Goal: Transaction & Acquisition: Purchase product/service

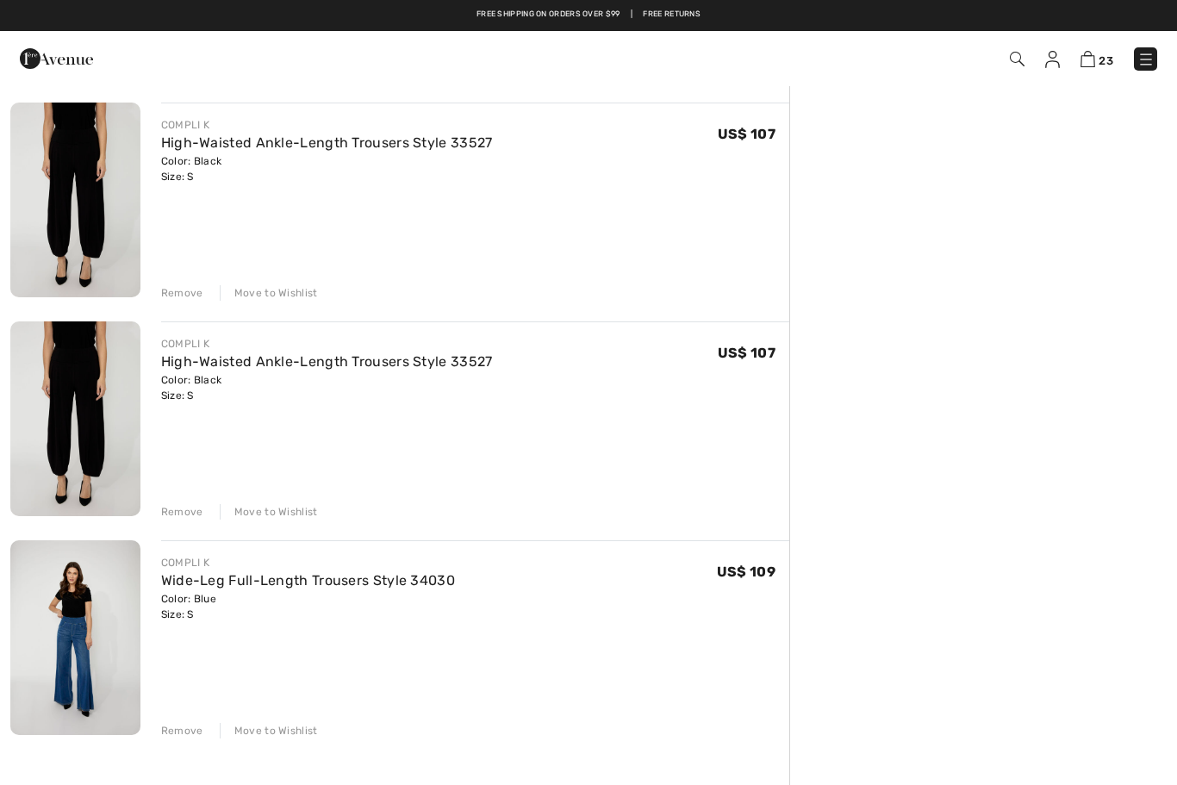
scroll to position [4497, 0]
click at [181, 291] on div "Remove" at bounding box center [182, 294] width 42 height 16
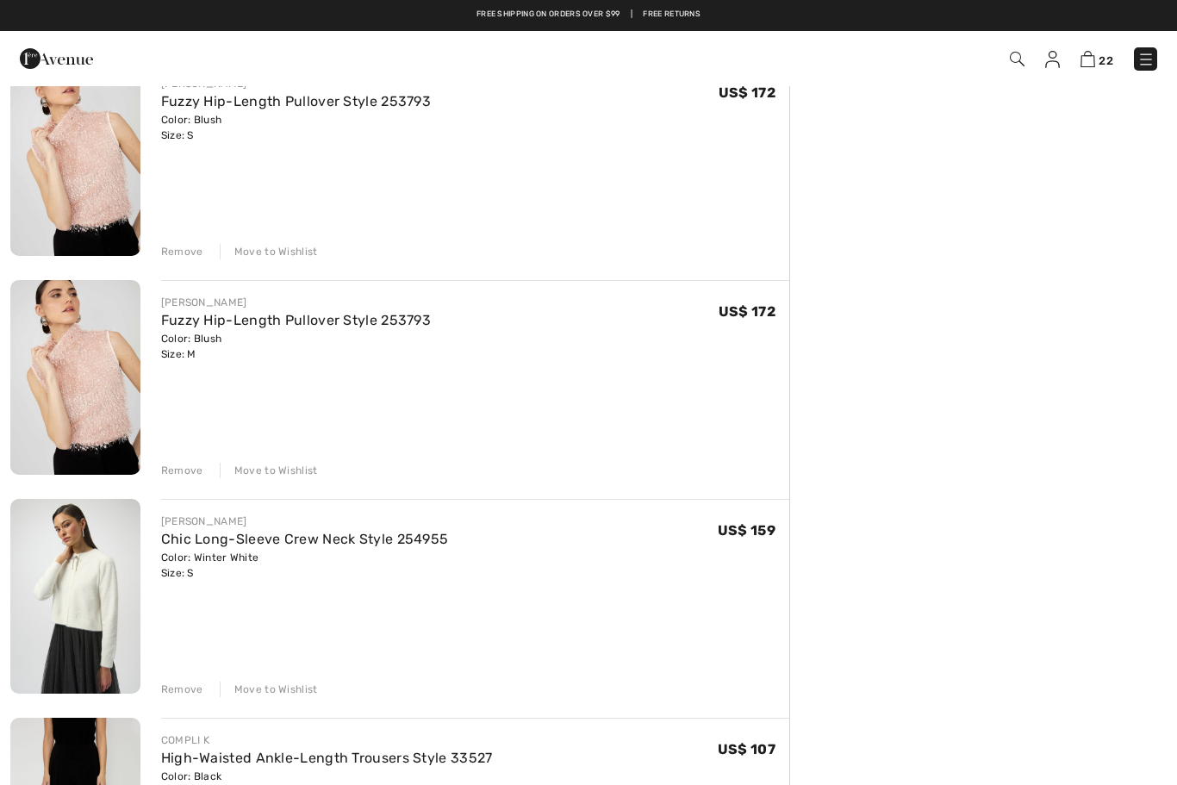
scroll to position [3858, 0]
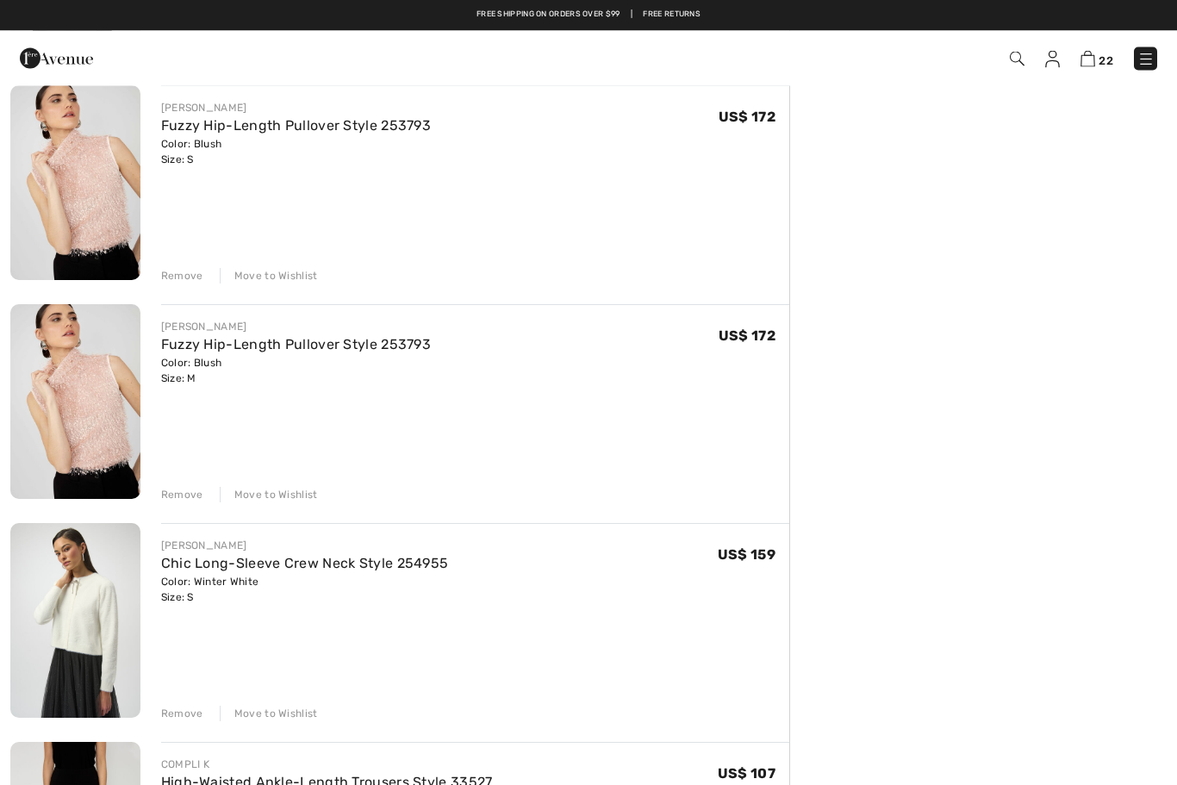
click at [177, 484] on div "Remove Move to Wishlist" at bounding box center [475, 493] width 628 height 19
click at [177, 488] on div "Remove" at bounding box center [182, 496] width 42 height 16
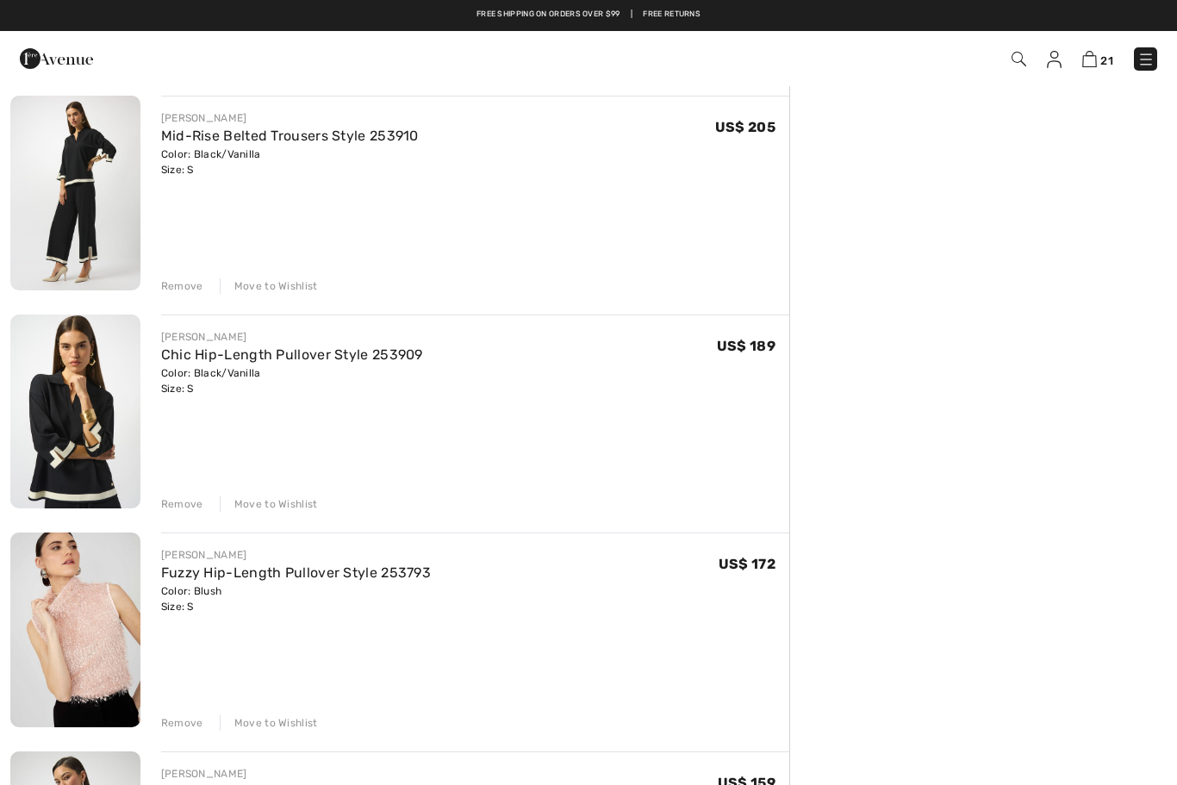
scroll to position [3409, 0]
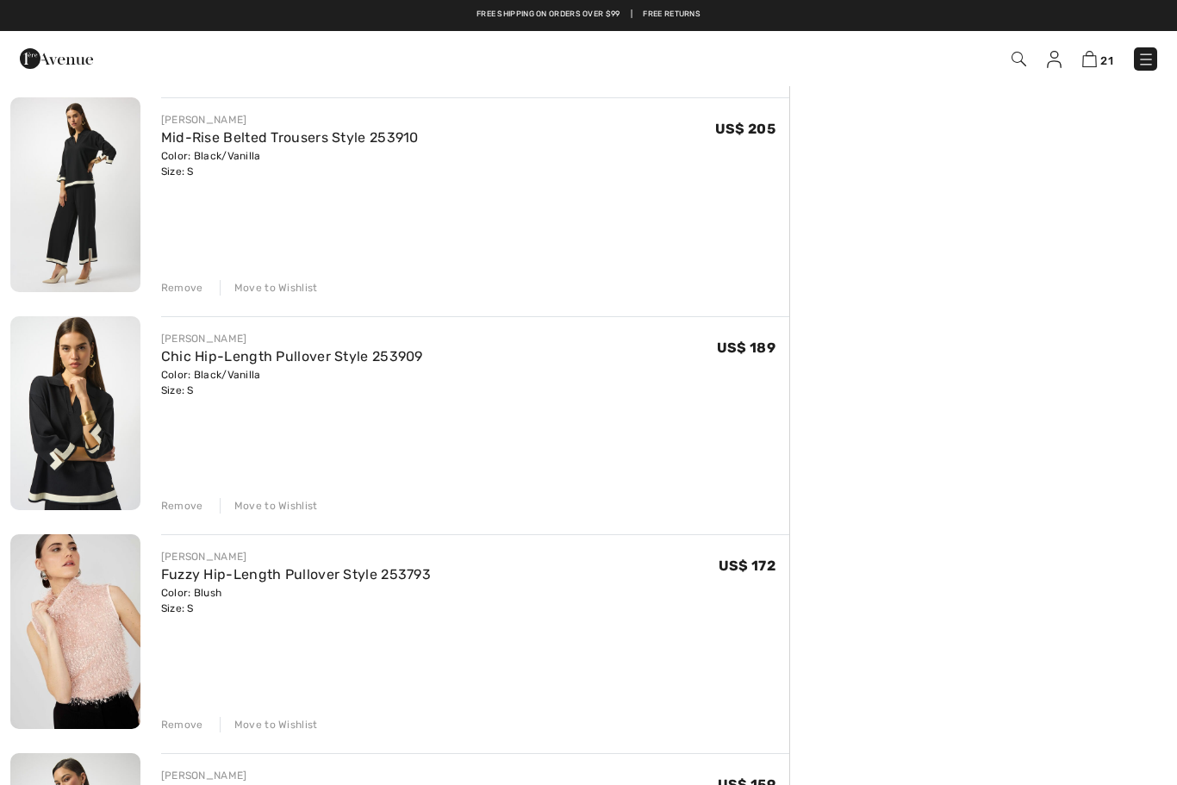
click at [302, 501] on div "Move to Wishlist" at bounding box center [269, 506] width 98 height 16
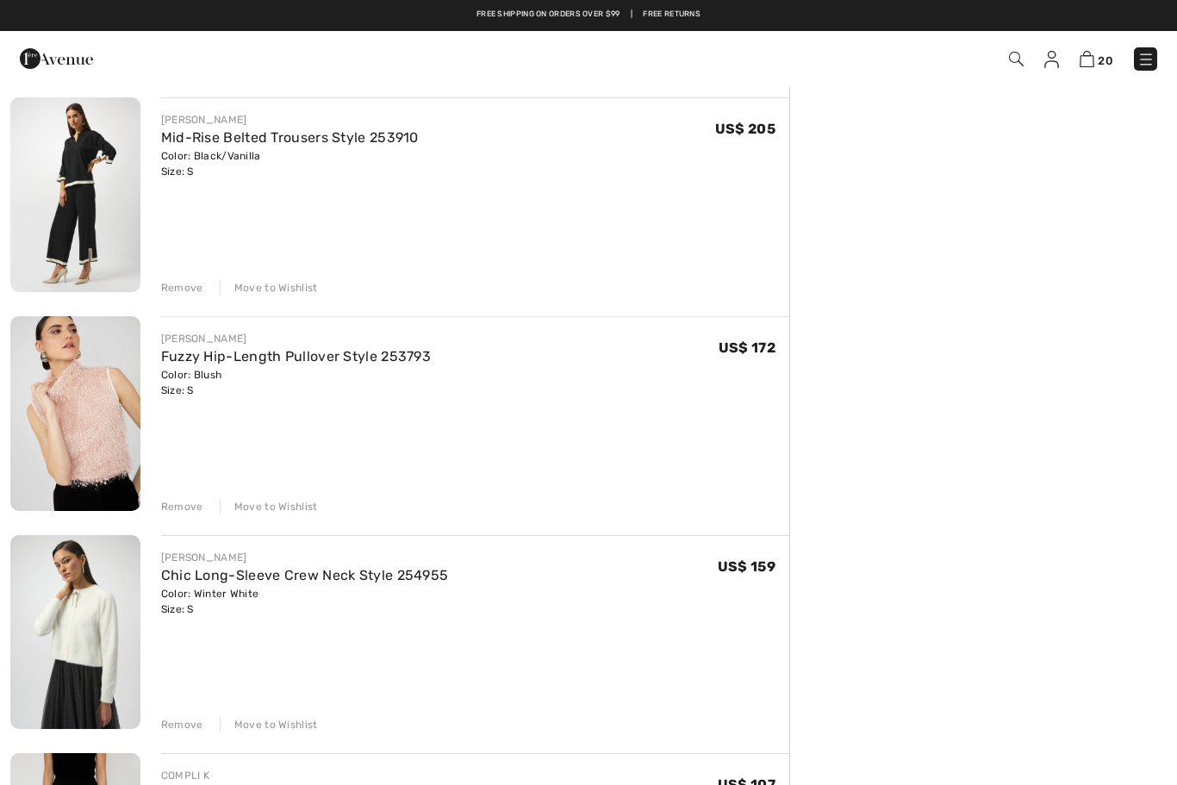
click at [295, 285] on div "Move to Wishlist" at bounding box center [269, 288] width 98 height 16
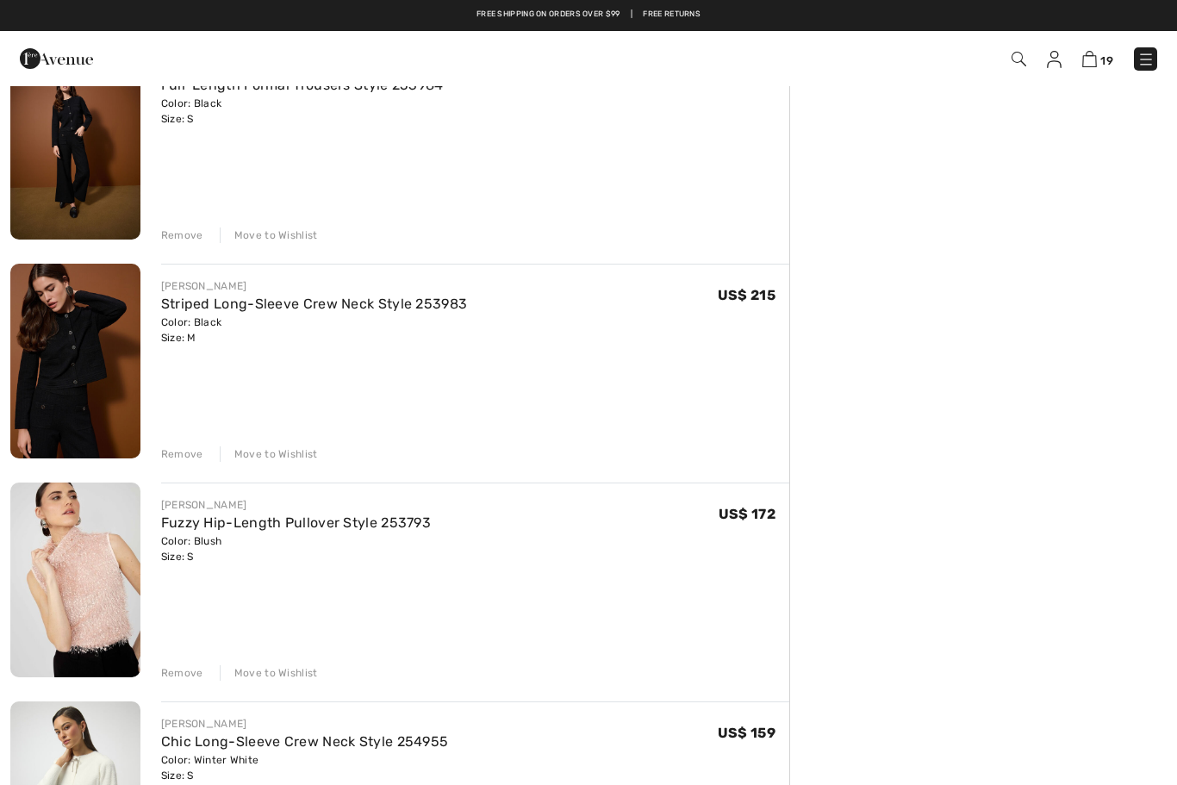
scroll to position [2974, 0]
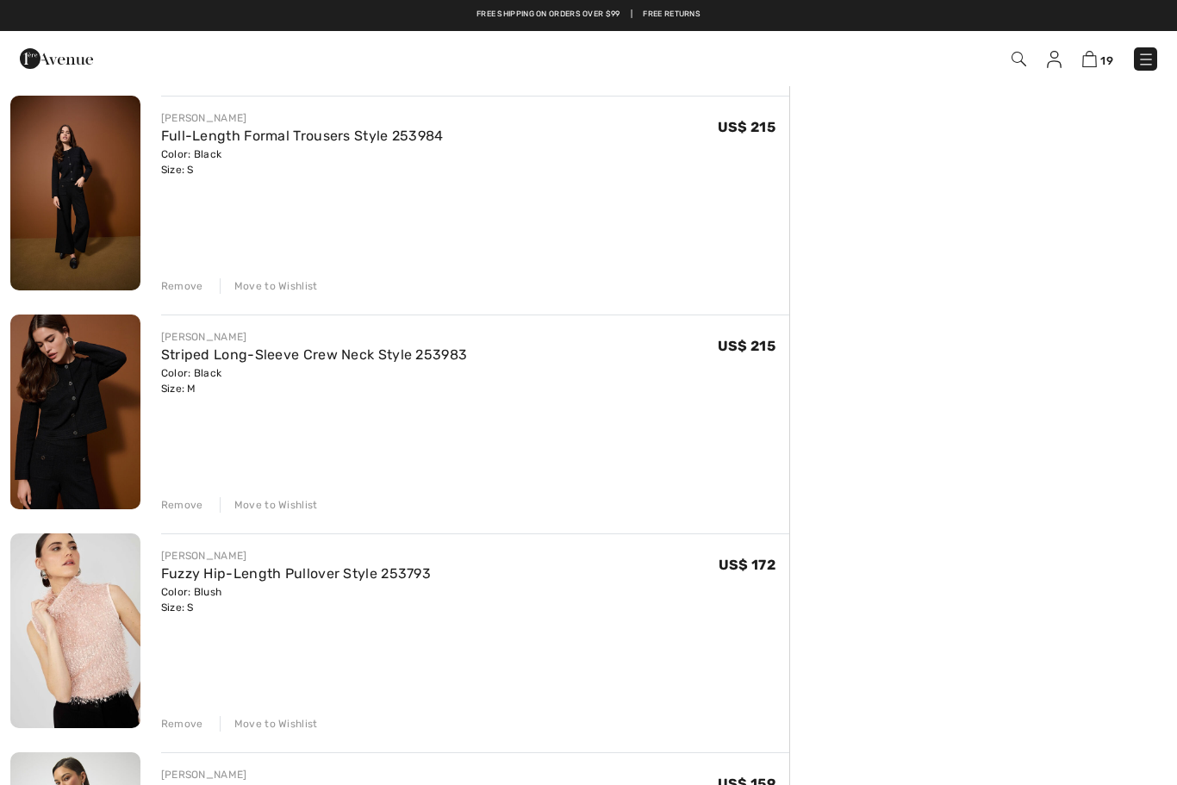
click at [276, 499] on div "Move to Wishlist" at bounding box center [269, 505] width 98 height 16
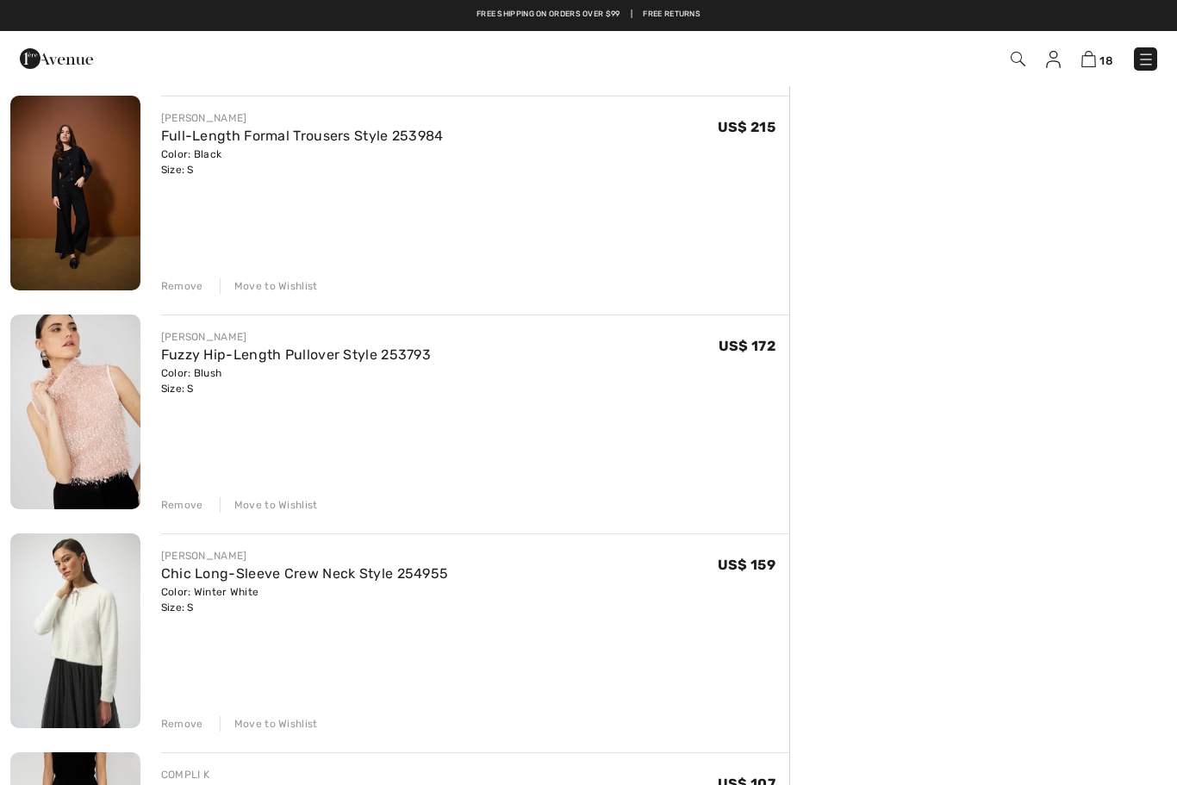
click at [287, 285] on div "Move to Wishlist" at bounding box center [269, 286] width 98 height 16
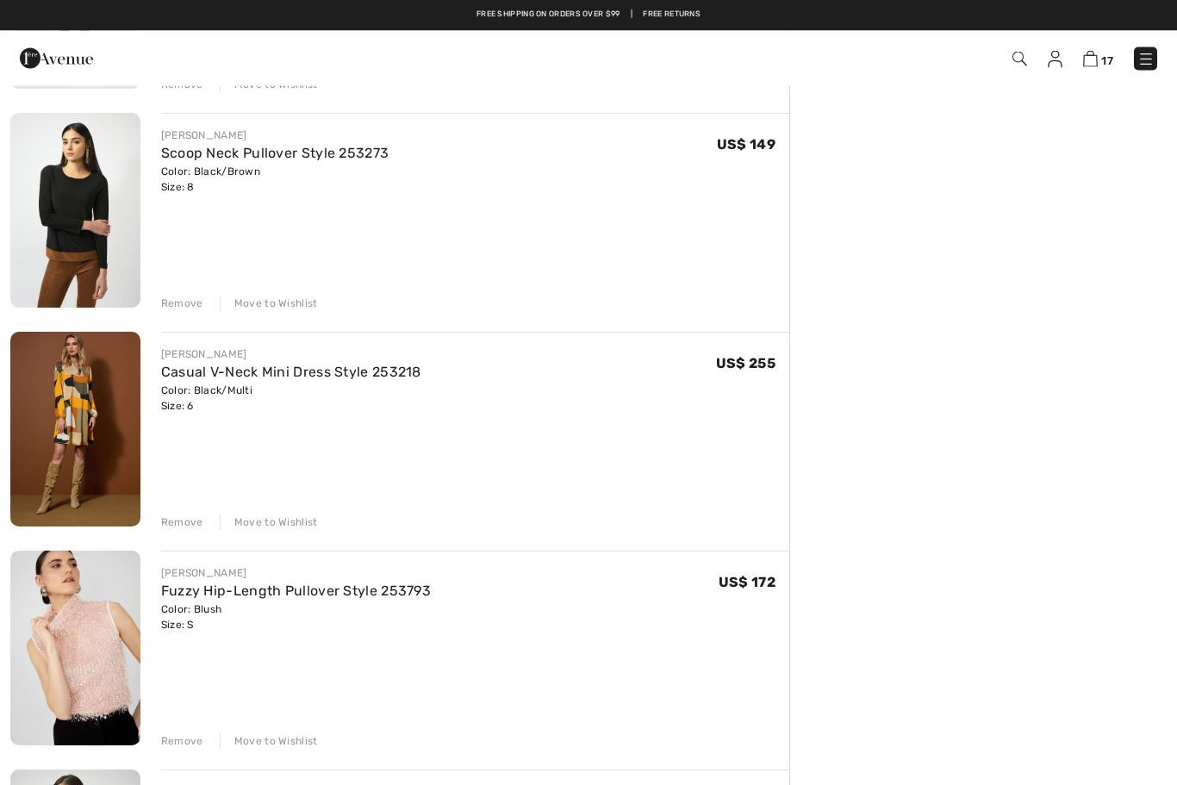
scroll to position [2504, 0]
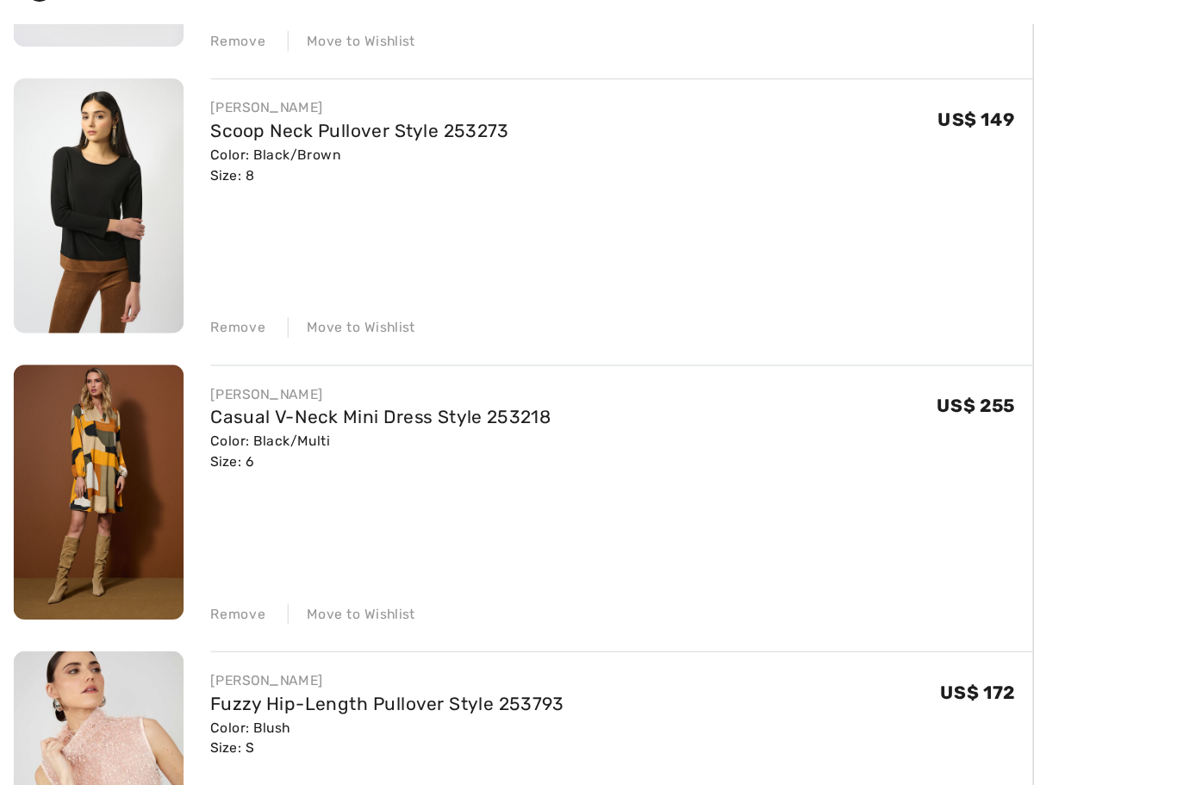
click at [296, 529] on div "Move to Wishlist" at bounding box center [269, 537] width 98 height 16
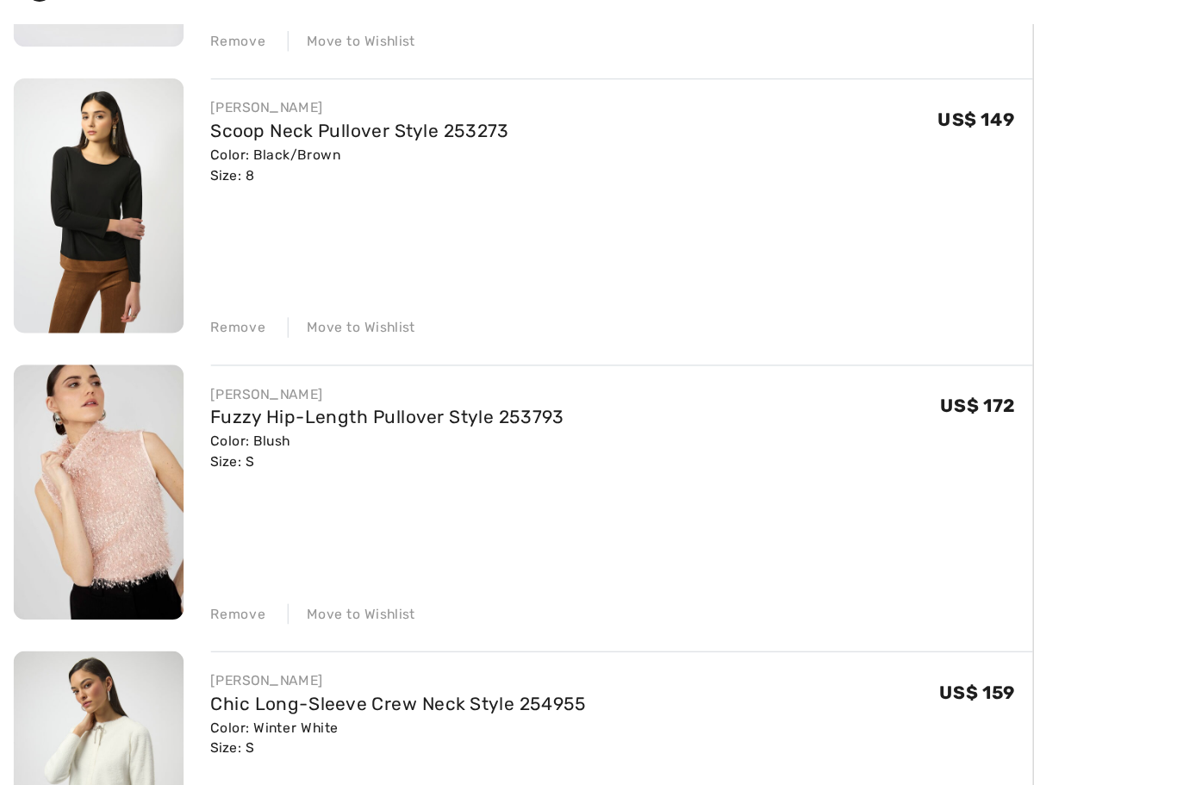
click at [284, 310] on div "Move to Wishlist" at bounding box center [269, 318] width 98 height 16
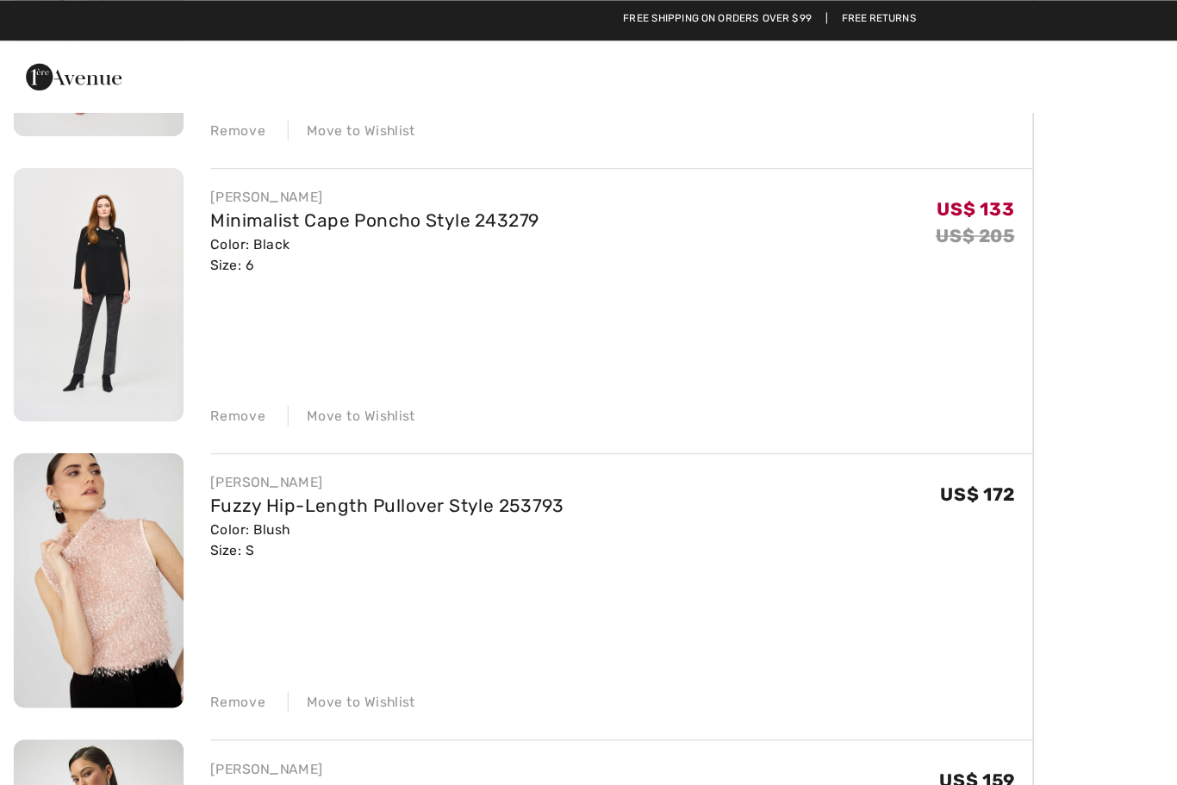
scroll to position [2202, 0]
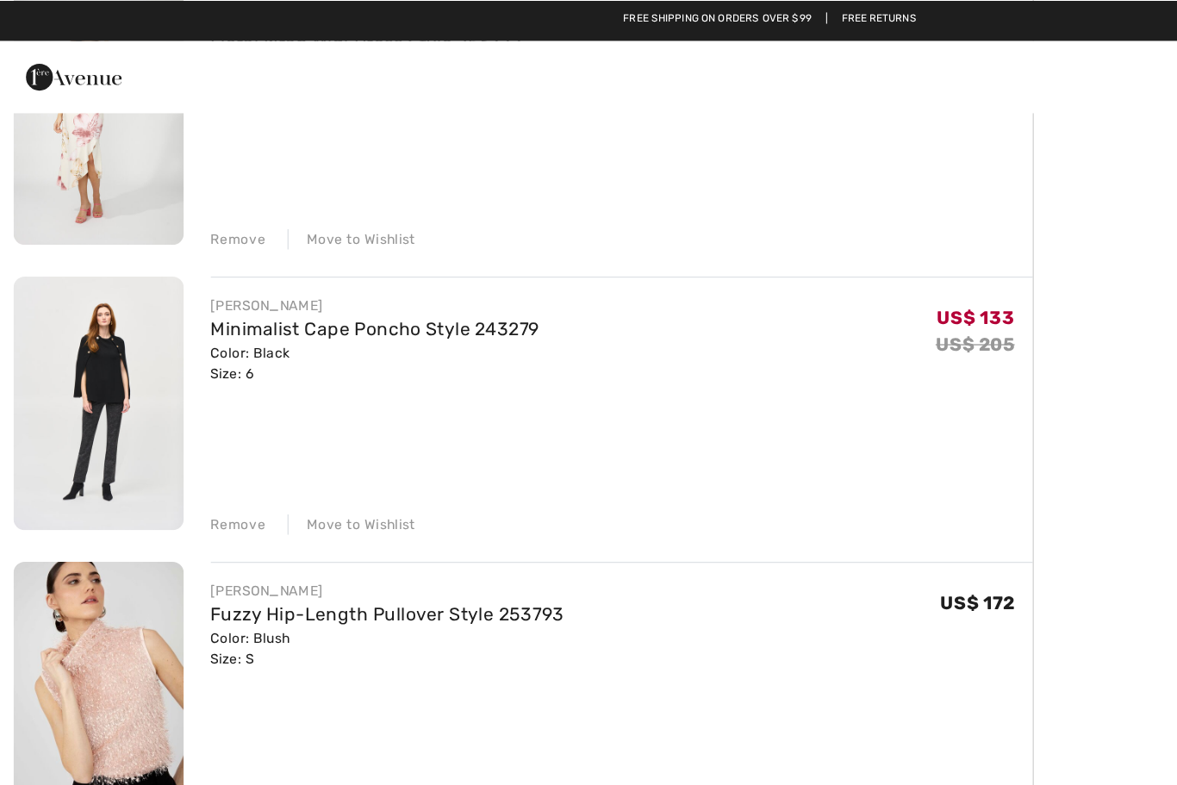
click at [287, 395] on div "Move to Wishlist" at bounding box center [269, 401] width 98 height 16
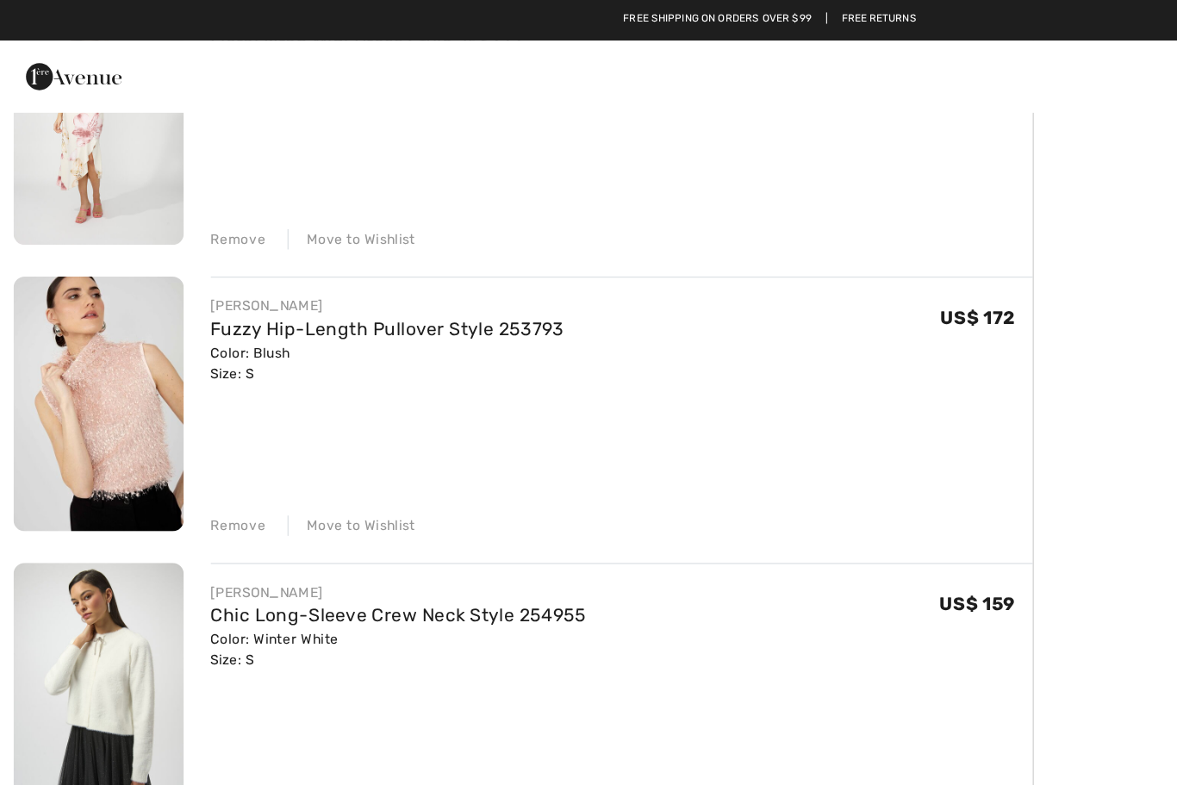
click at [287, 181] on div "Move to Wishlist" at bounding box center [269, 183] width 98 height 16
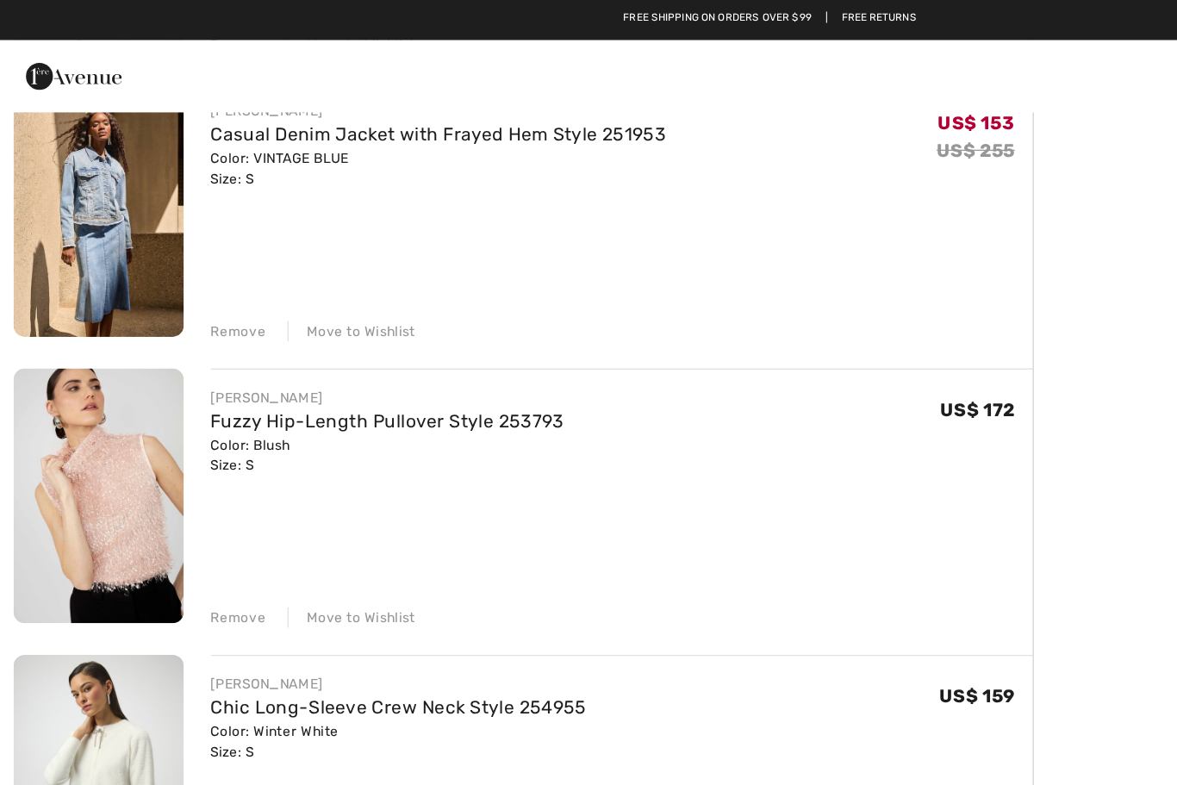
scroll to position [1862, 0]
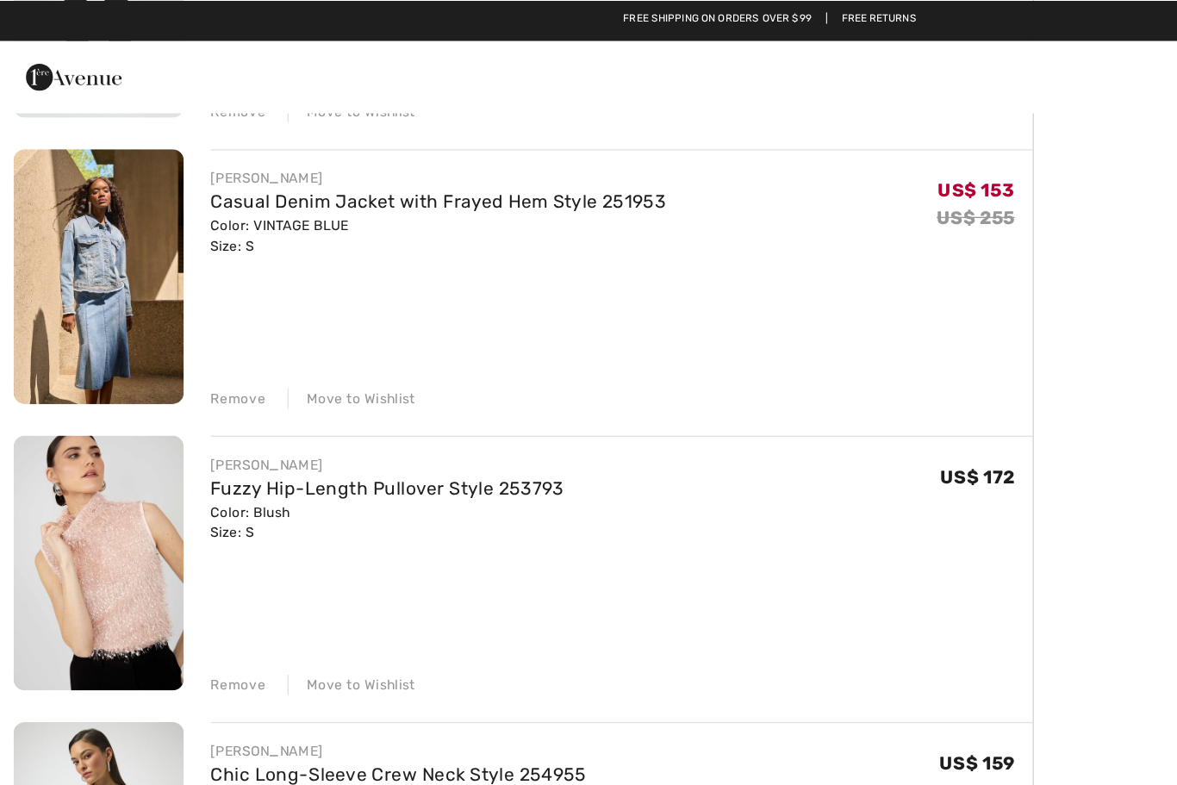
click at [179, 288] on div "JOSEPH RIBKOFF Casual Denim Jacket with Frayed Hem Style 251953 Color: VINTAGE …" at bounding box center [475, 213] width 628 height 198
click at [162, 307] on div "Remove" at bounding box center [182, 304] width 42 height 16
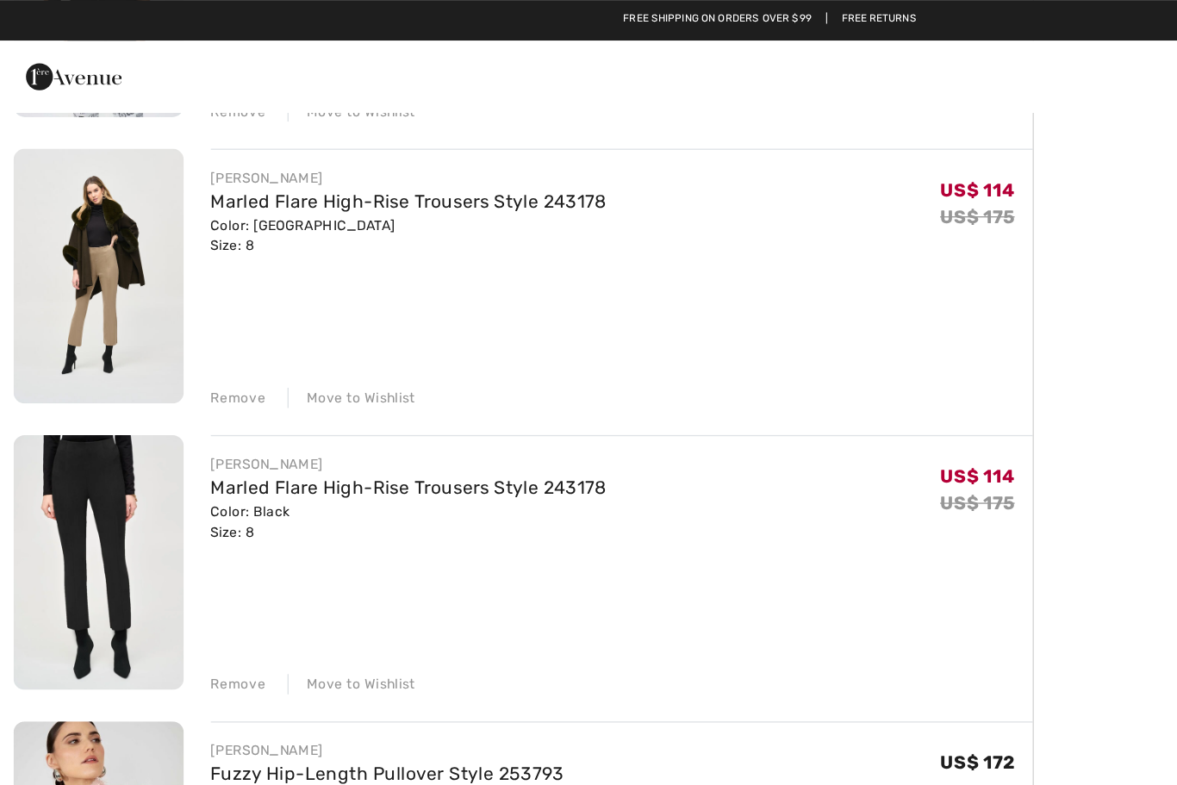
scroll to position [1380, 0]
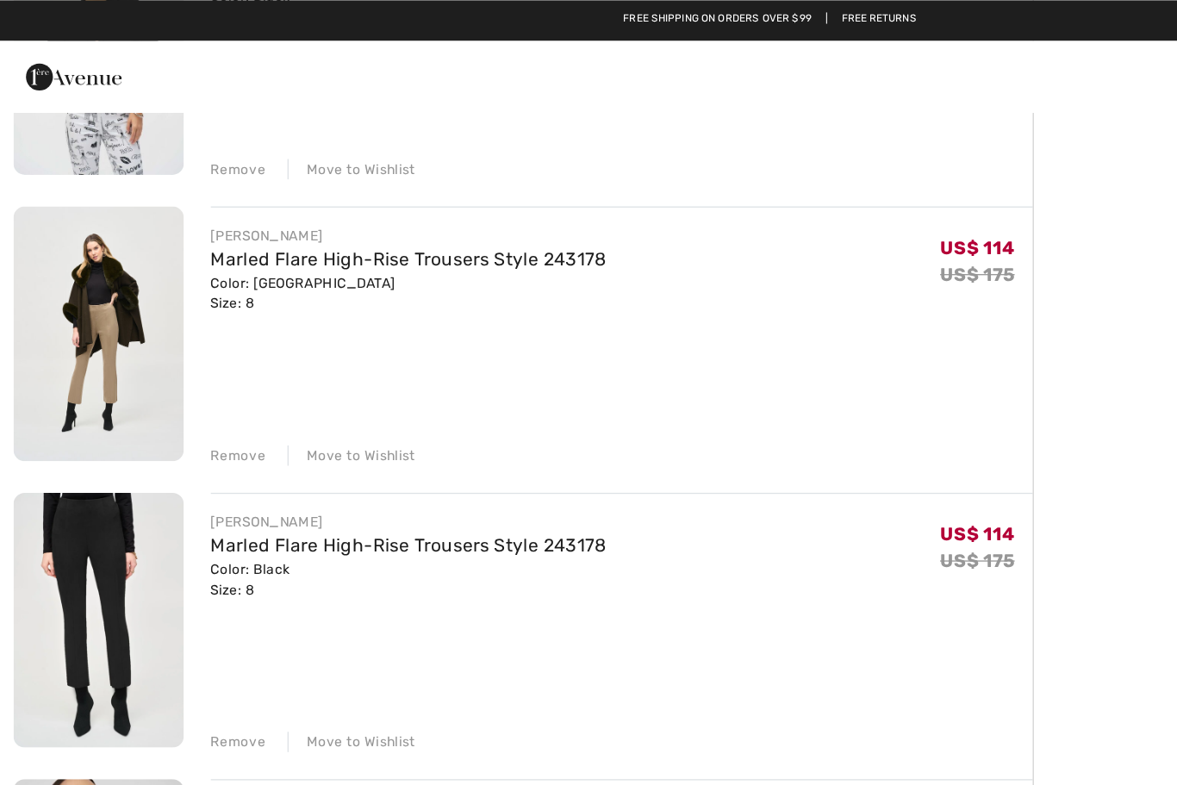
click at [295, 343] on div "Move to Wishlist" at bounding box center [269, 348] width 98 height 16
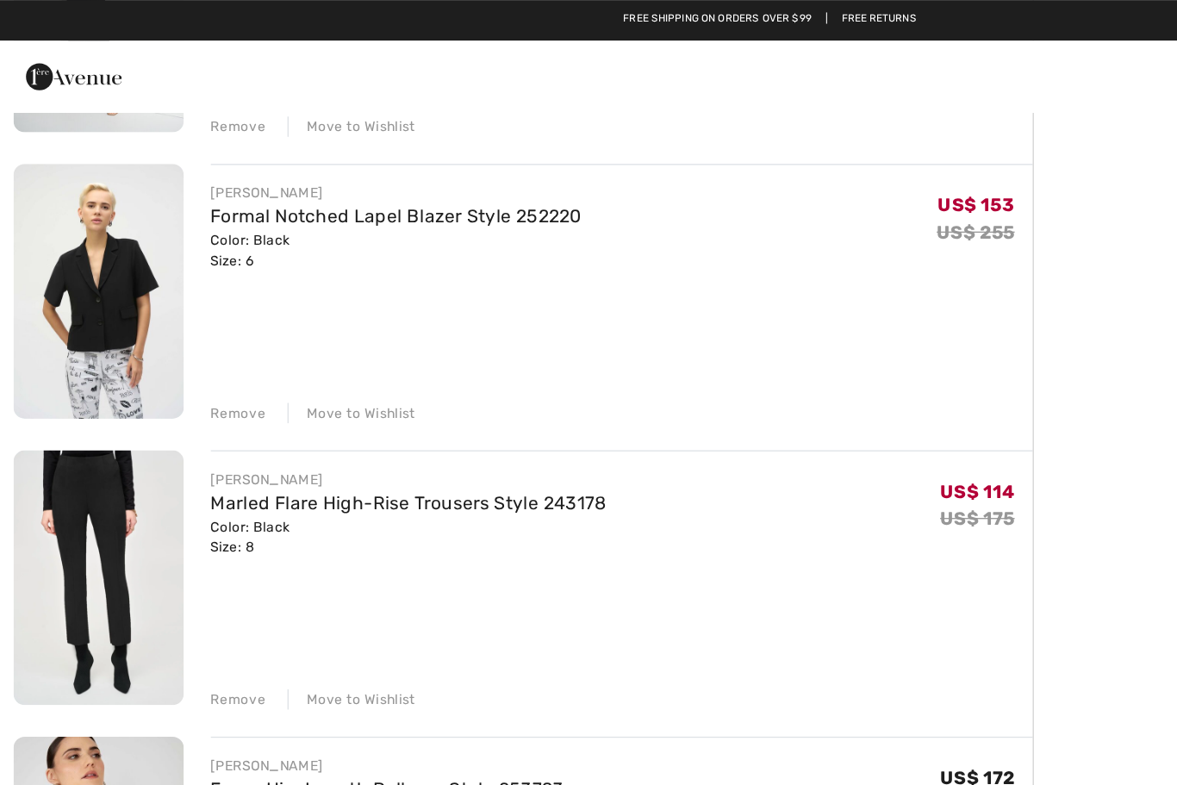
scroll to position [1129, 0]
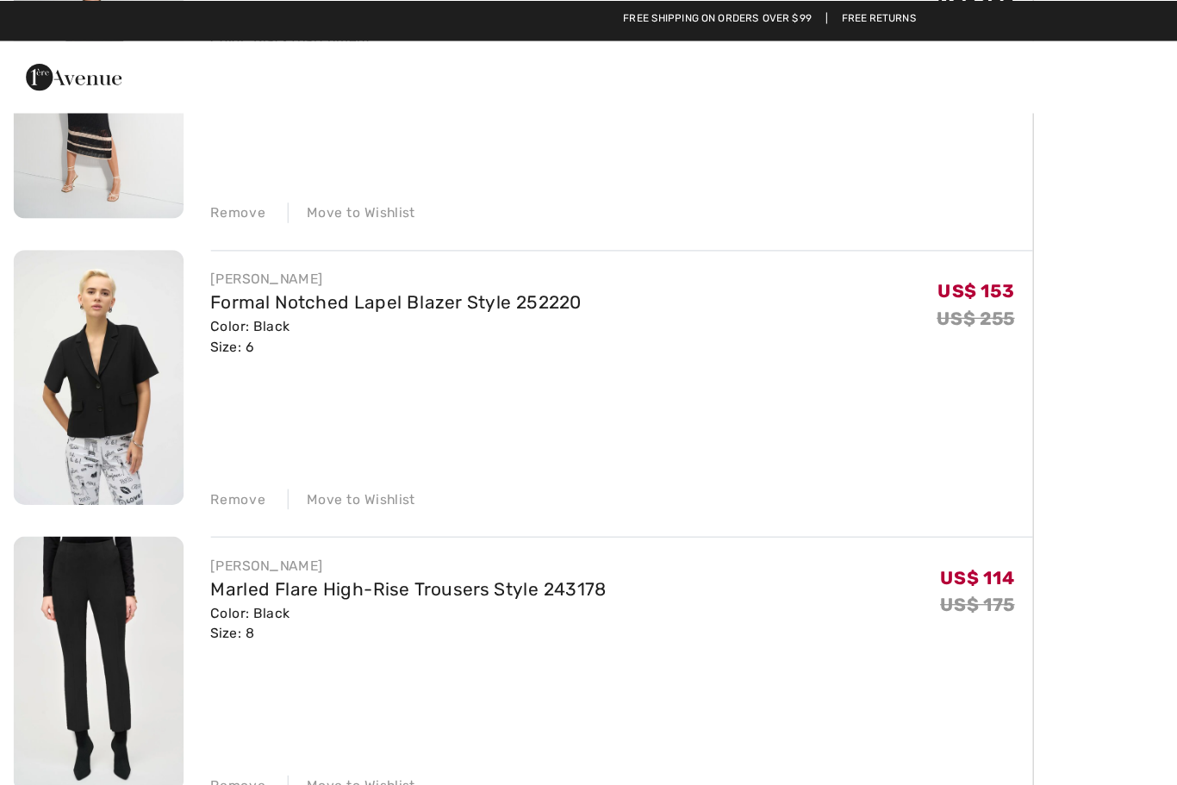
click at [290, 371] on div "Remove Move to Wishlist" at bounding box center [475, 379] width 628 height 19
click at [288, 371] on div "Remove Move to Wishlist" at bounding box center [475, 379] width 628 height 19
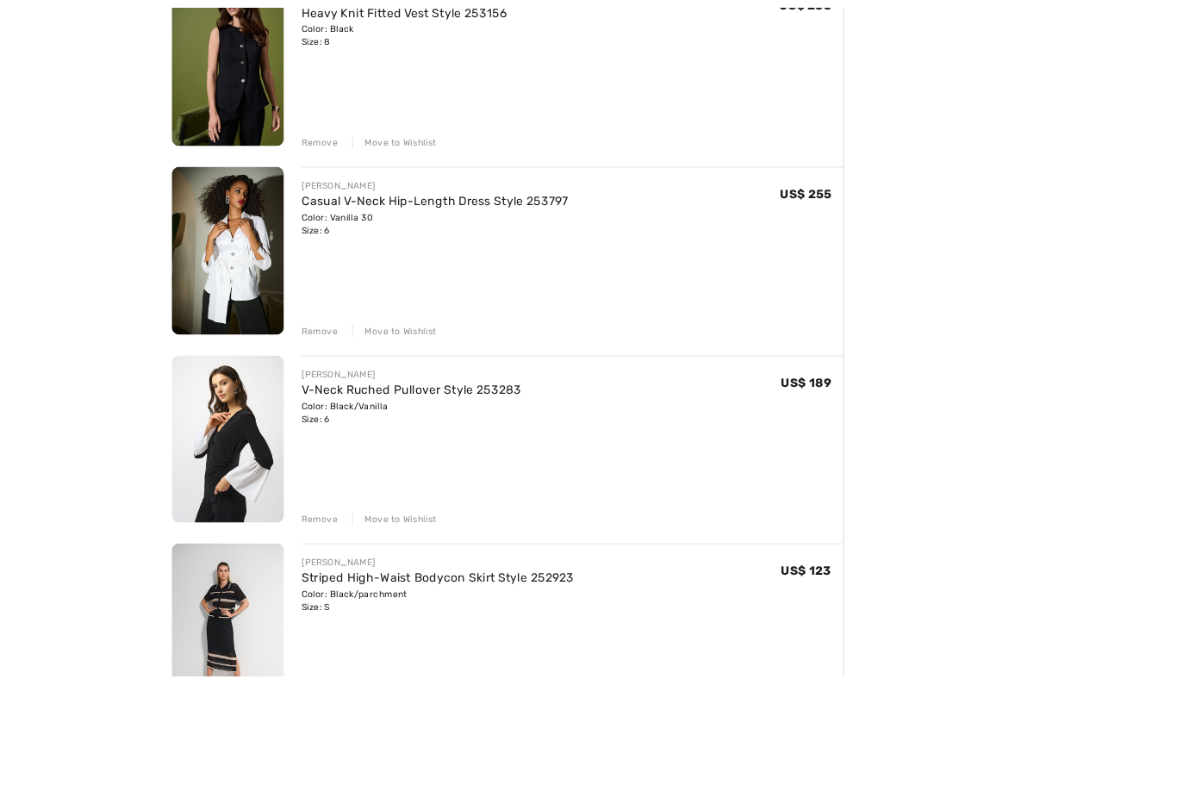
scroll to position [796, 0]
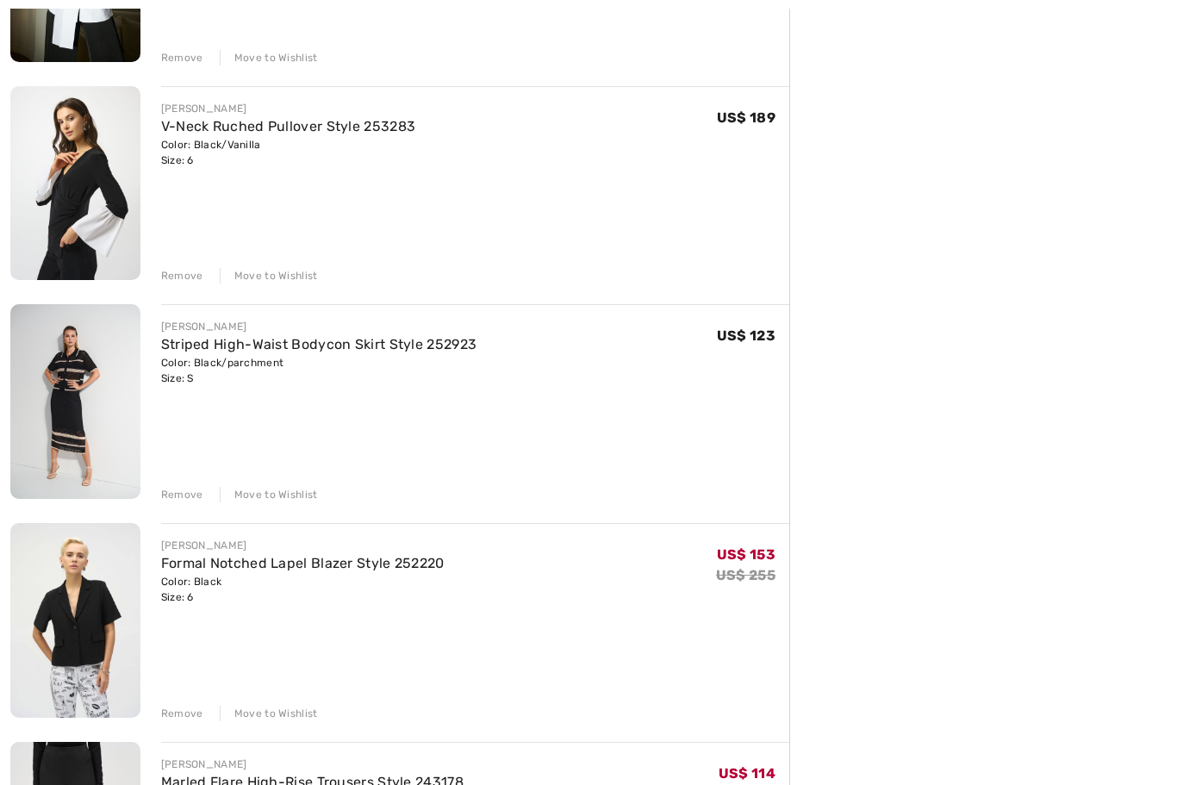
click at [299, 495] on div "Move to Wishlist" at bounding box center [269, 495] width 98 height 16
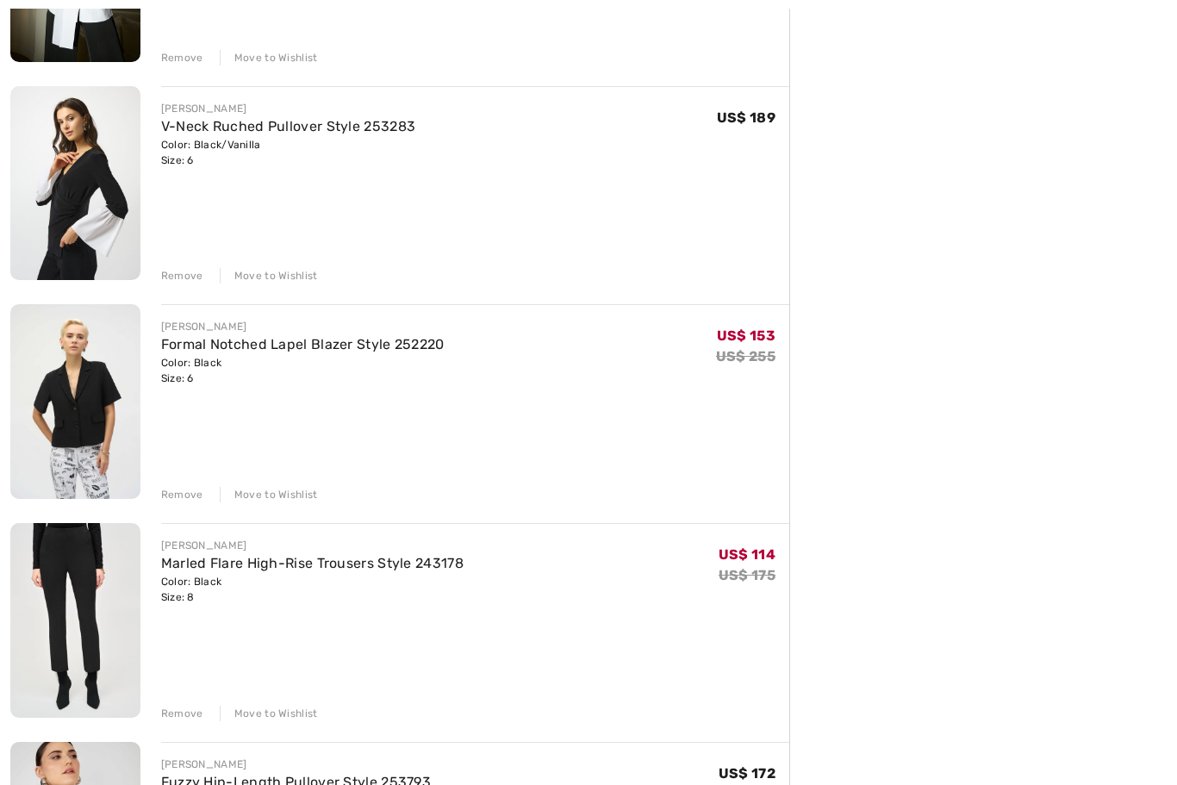
click at [291, 502] on div "JOSEPH RIBKOFF Velvet Blazer with Notched Lapel Style 253193 Color: Khaki Size:…" at bounding box center [399, 695] width 779 height 2530
click at [278, 495] on div "Move to Wishlist" at bounding box center [269, 495] width 98 height 16
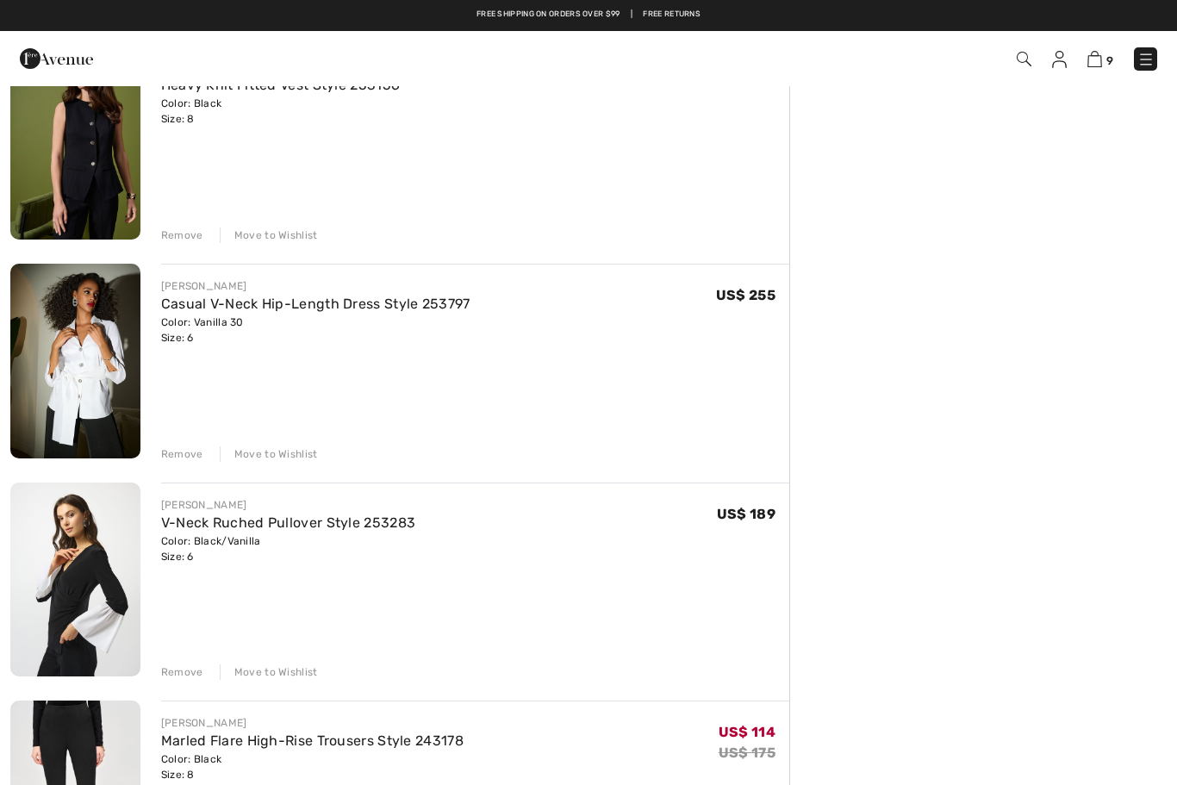
scroll to position [397, 0]
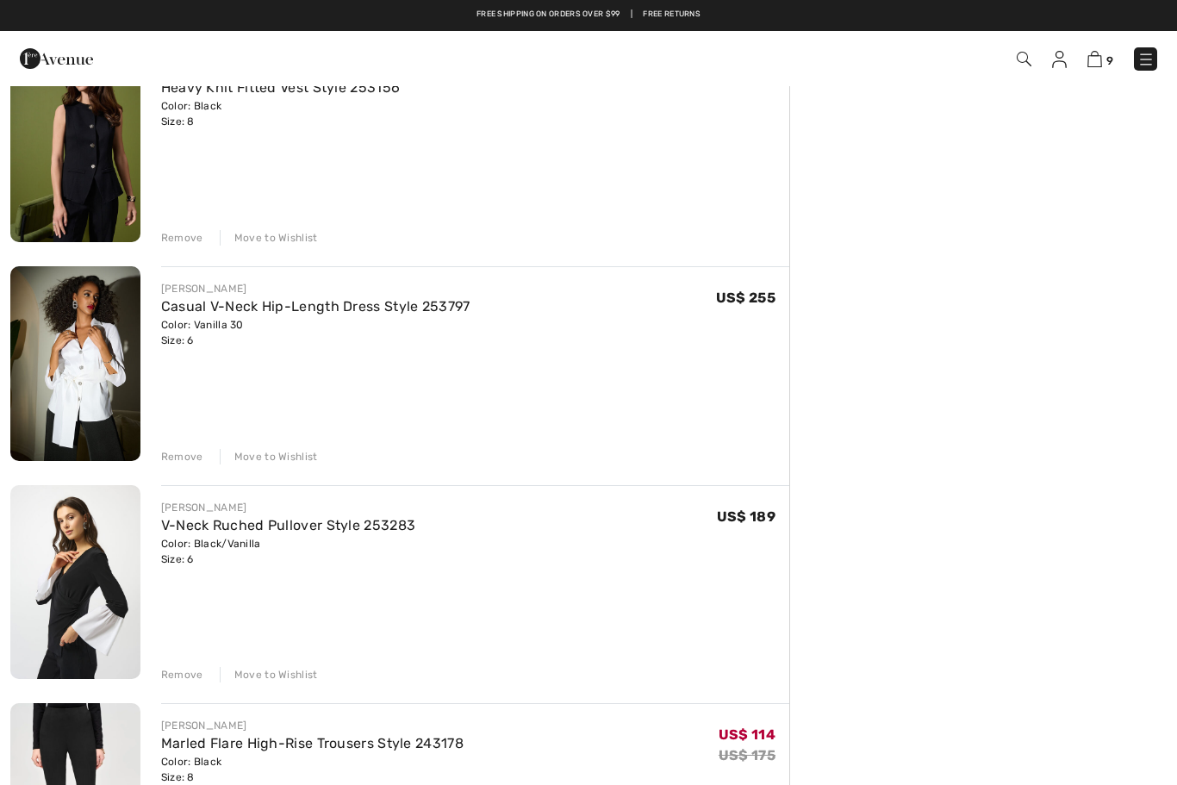
click at [340, 520] on link "V-Neck Ruched Pullover Style 253283" at bounding box center [288, 525] width 255 height 16
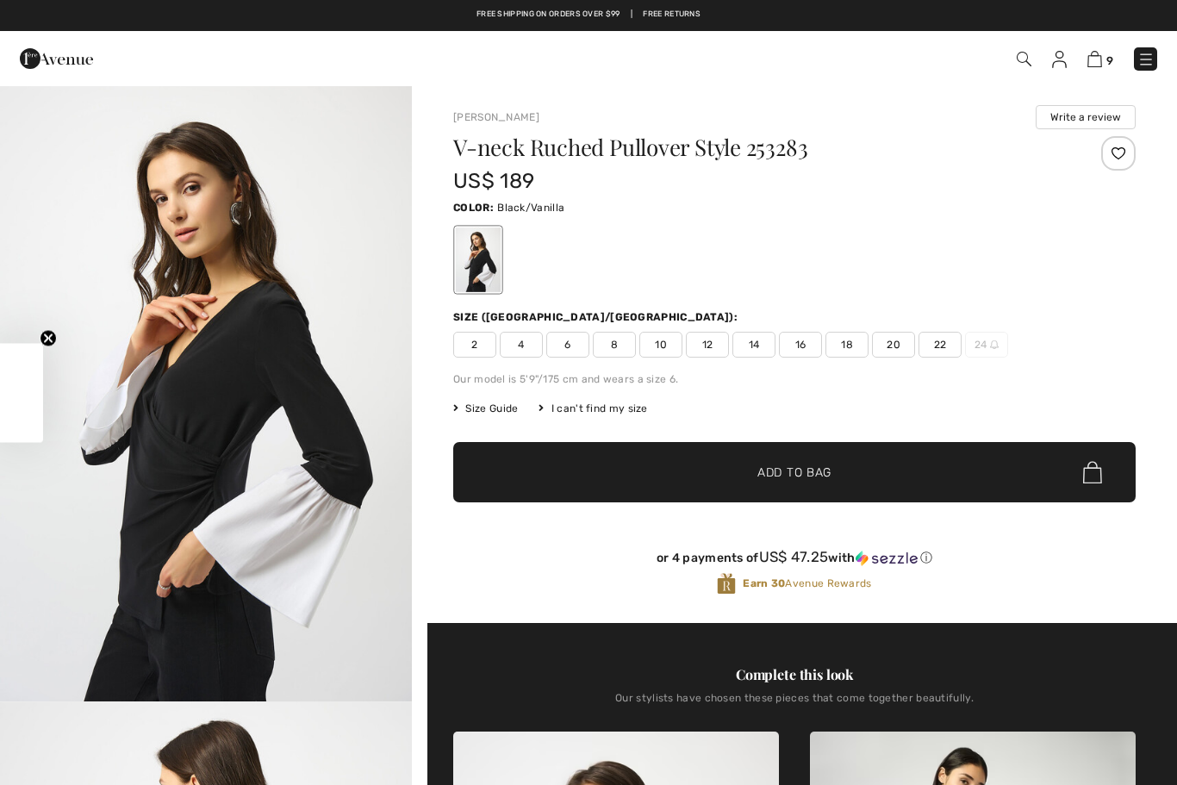
checkbox input "true"
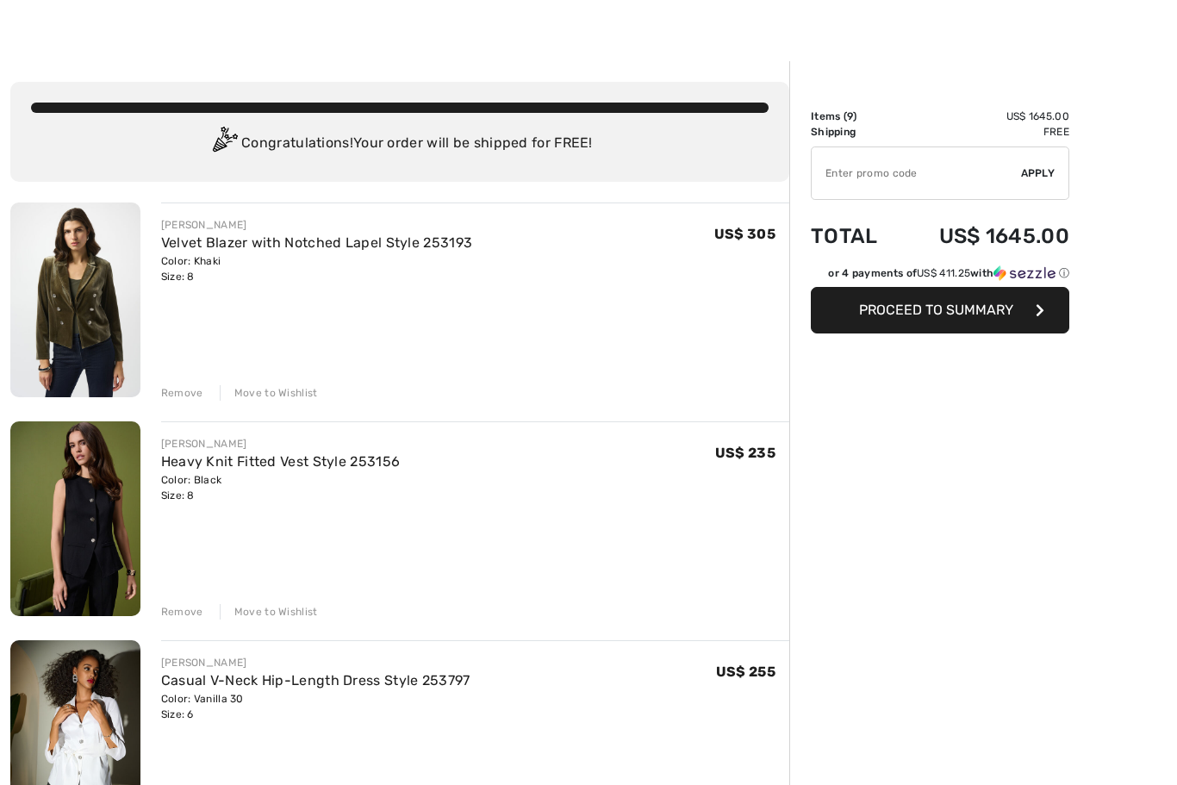
scroll to position [25, 0]
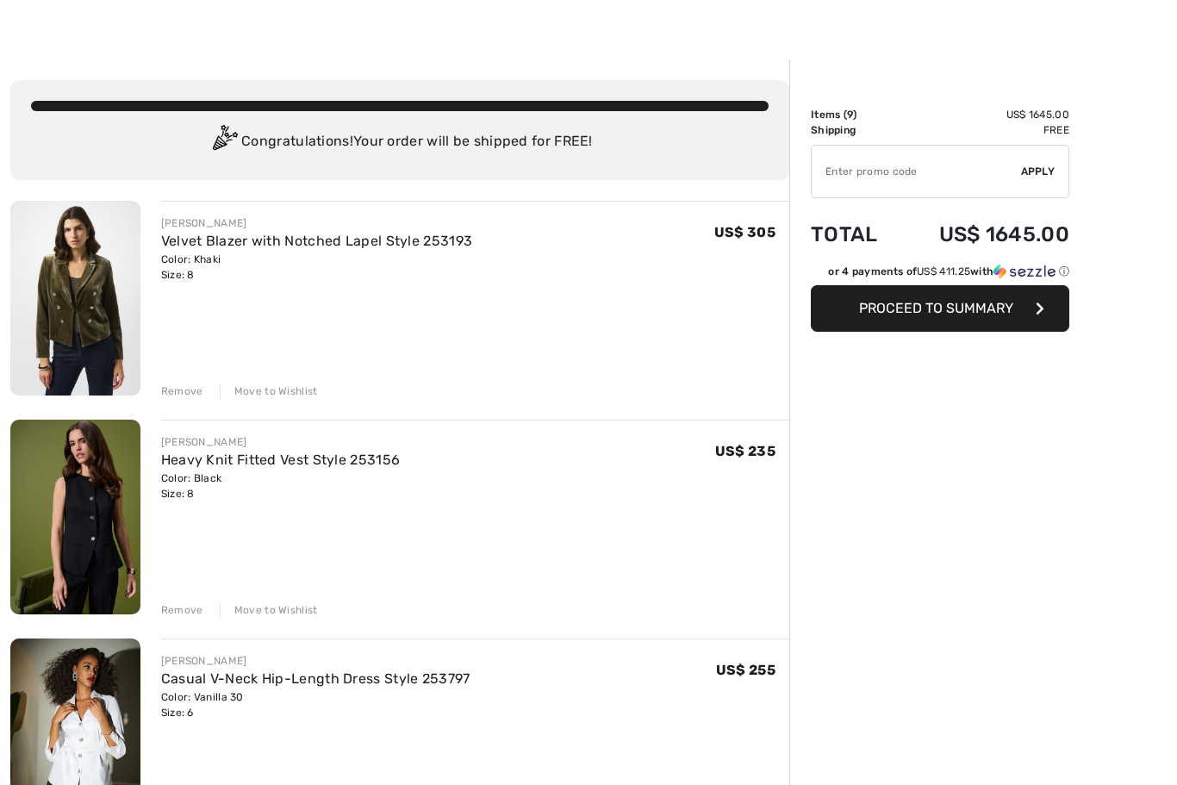
click at [283, 381] on div "Remove Move to Wishlist" at bounding box center [475, 389] width 628 height 19
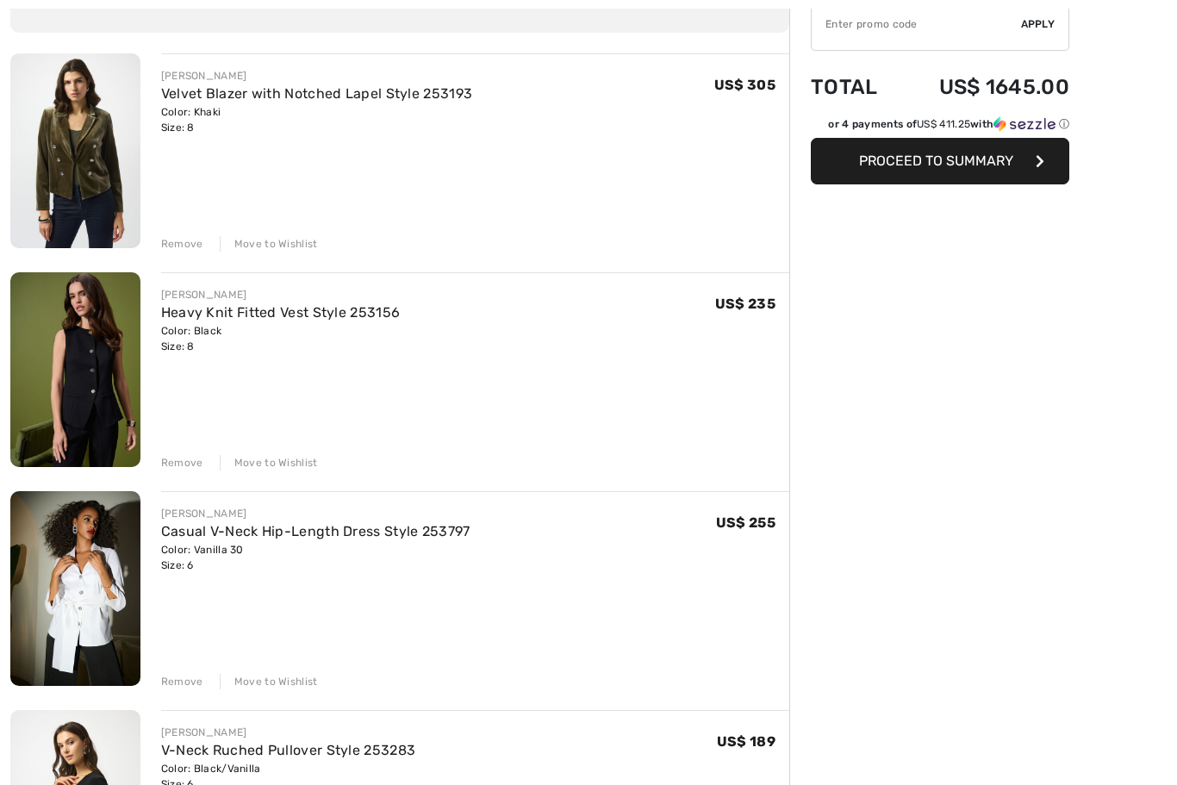
scroll to position [171, 0]
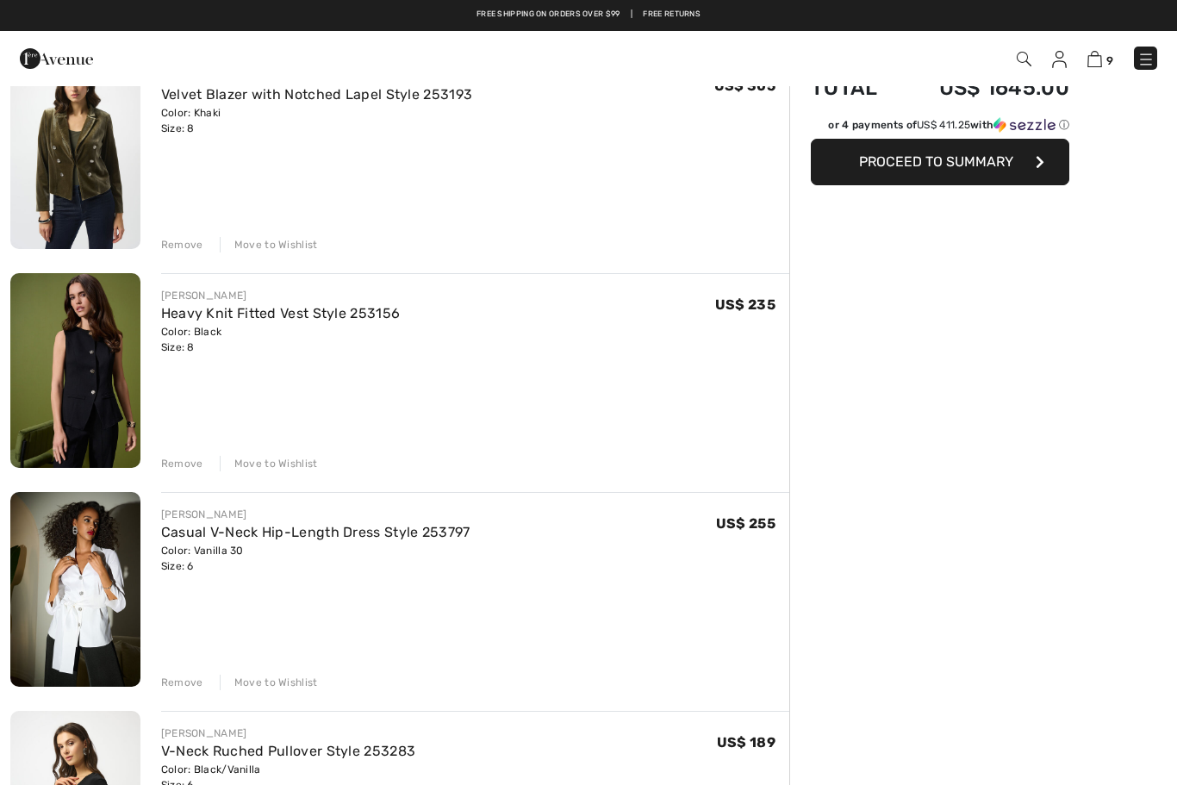
click at [297, 220] on div "JOSEPH RIBKOFF Velvet Blazer with Notched Lapel Style 253193 Color: Khaki Size:…" at bounding box center [475, 153] width 628 height 198
click at [246, 232] on div "JOSEPH RIBKOFF Velvet Blazer with Notched Lapel Style 253193 Color: Khaki Size:…" at bounding box center [475, 153] width 628 height 198
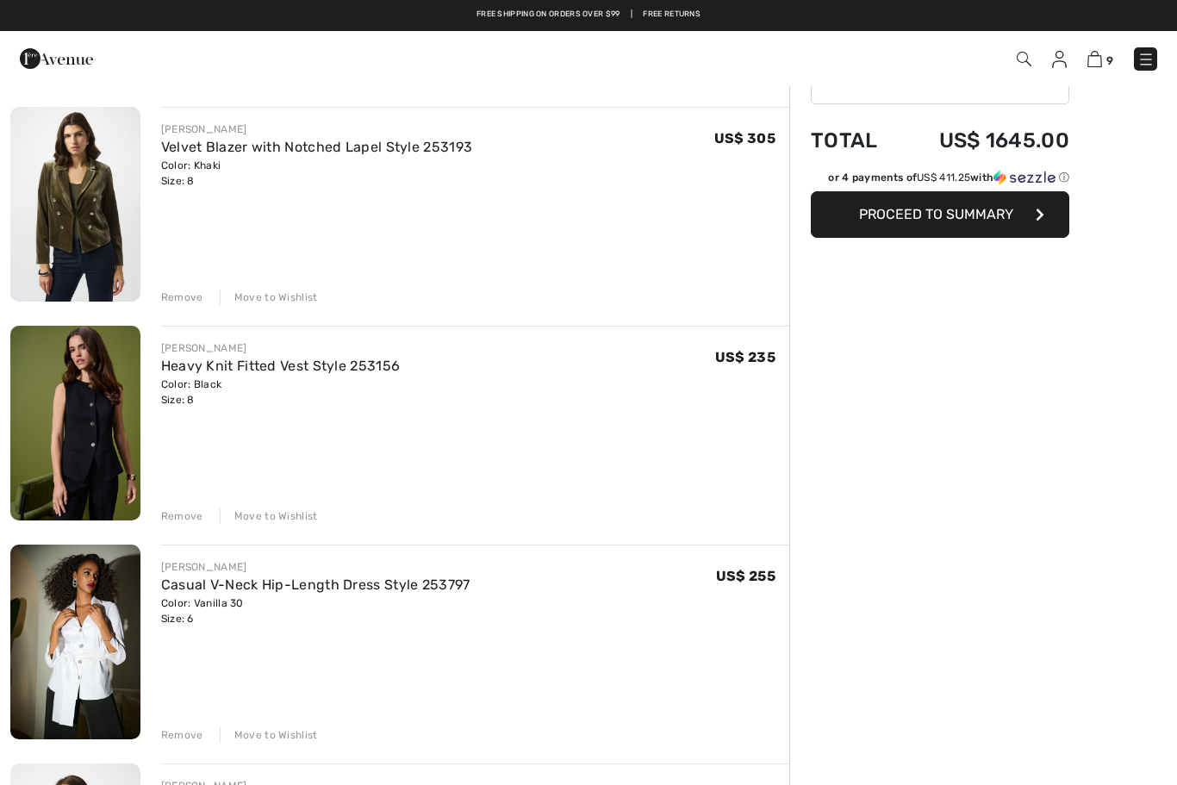
scroll to position [0, 0]
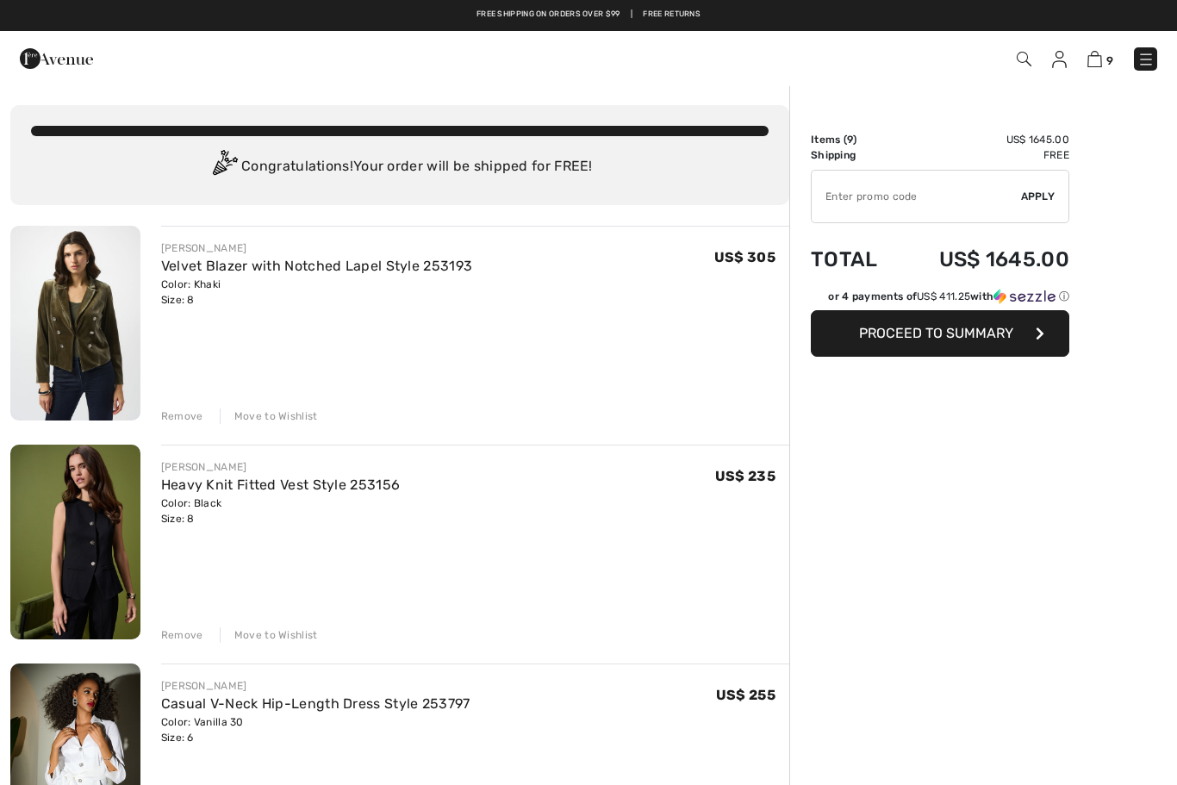
click at [278, 408] on div "Move to Wishlist" at bounding box center [269, 416] width 98 height 16
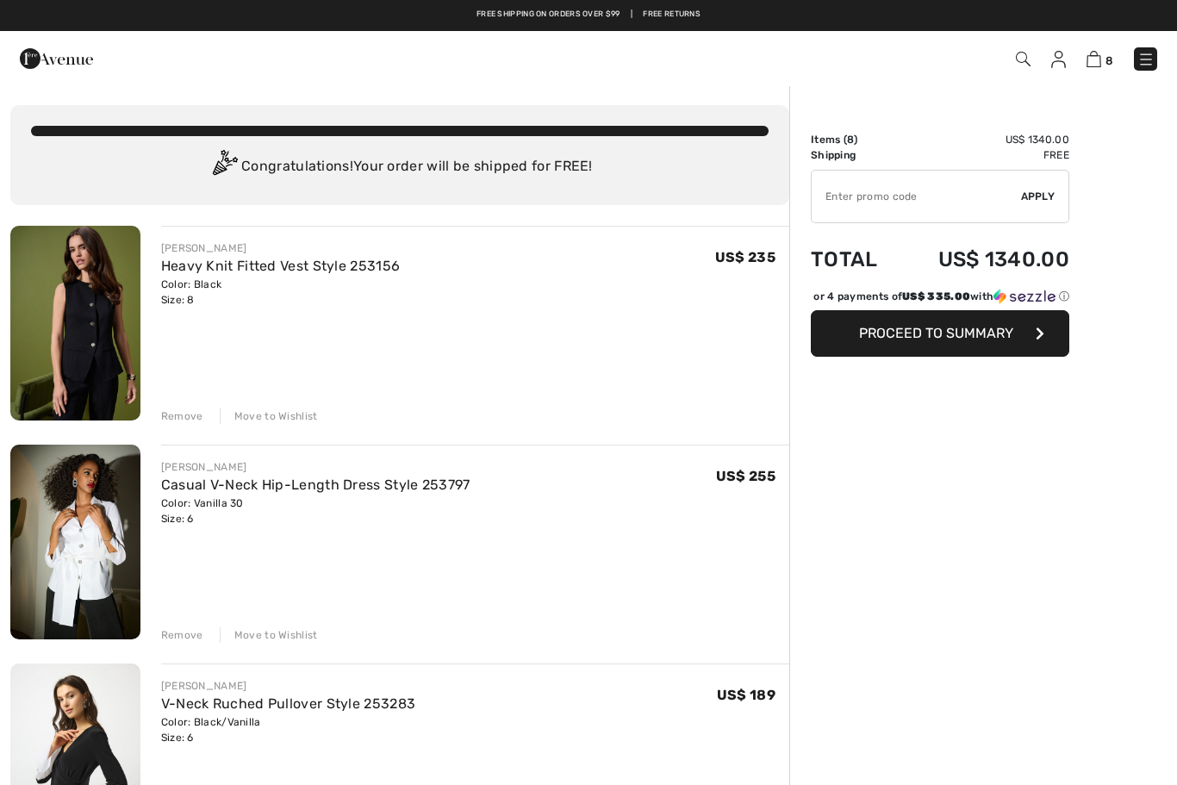
click at [278, 624] on div "Remove Move to Wishlist" at bounding box center [475, 633] width 628 height 19
click at [276, 635] on div "Move to Wishlist" at bounding box center [269, 635] width 98 height 16
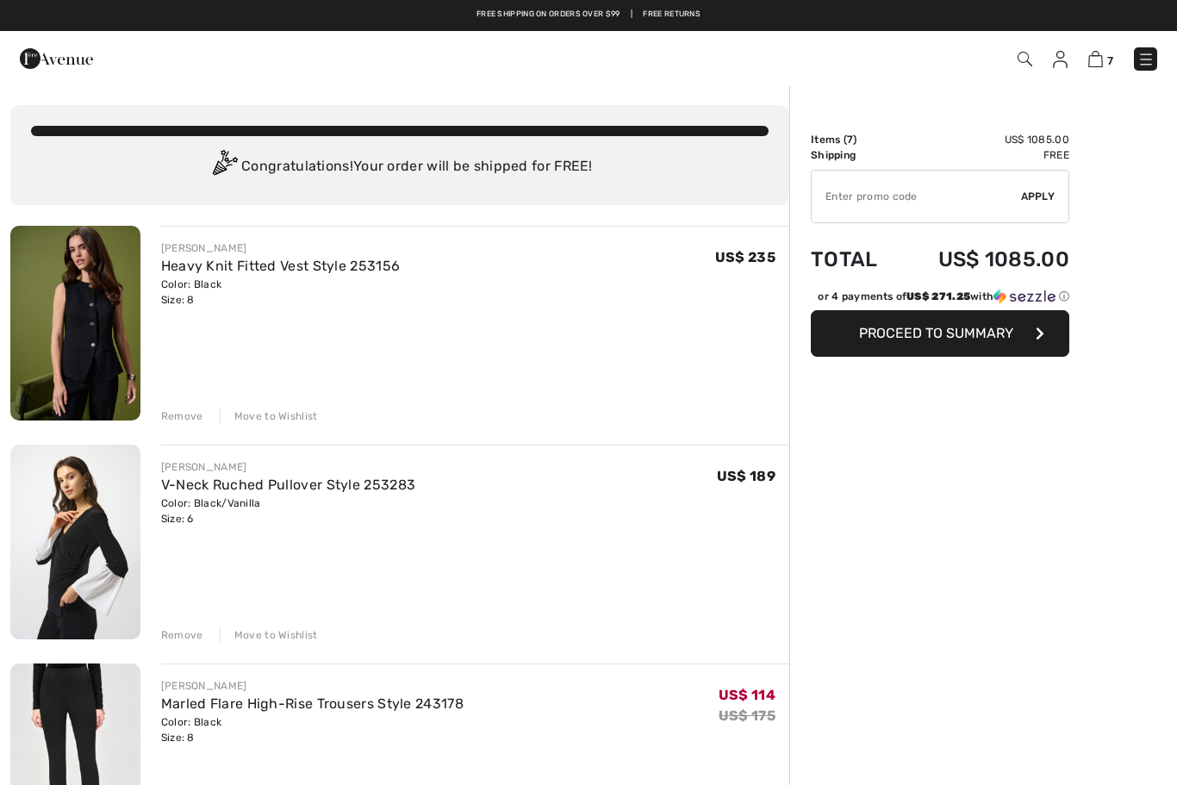
click at [1024, 53] on img at bounding box center [1025, 59] width 15 height 15
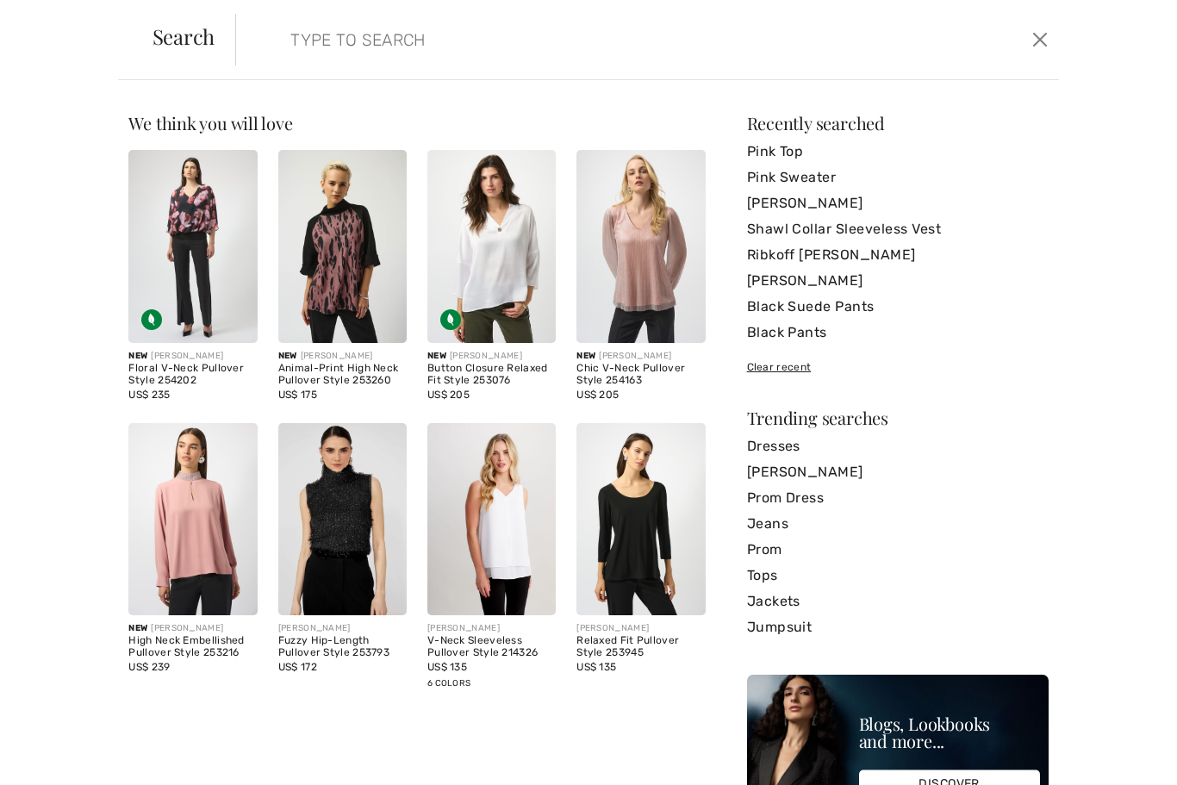
click at [386, 60] on input "search" at bounding box center [558, 40] width 562 height 52
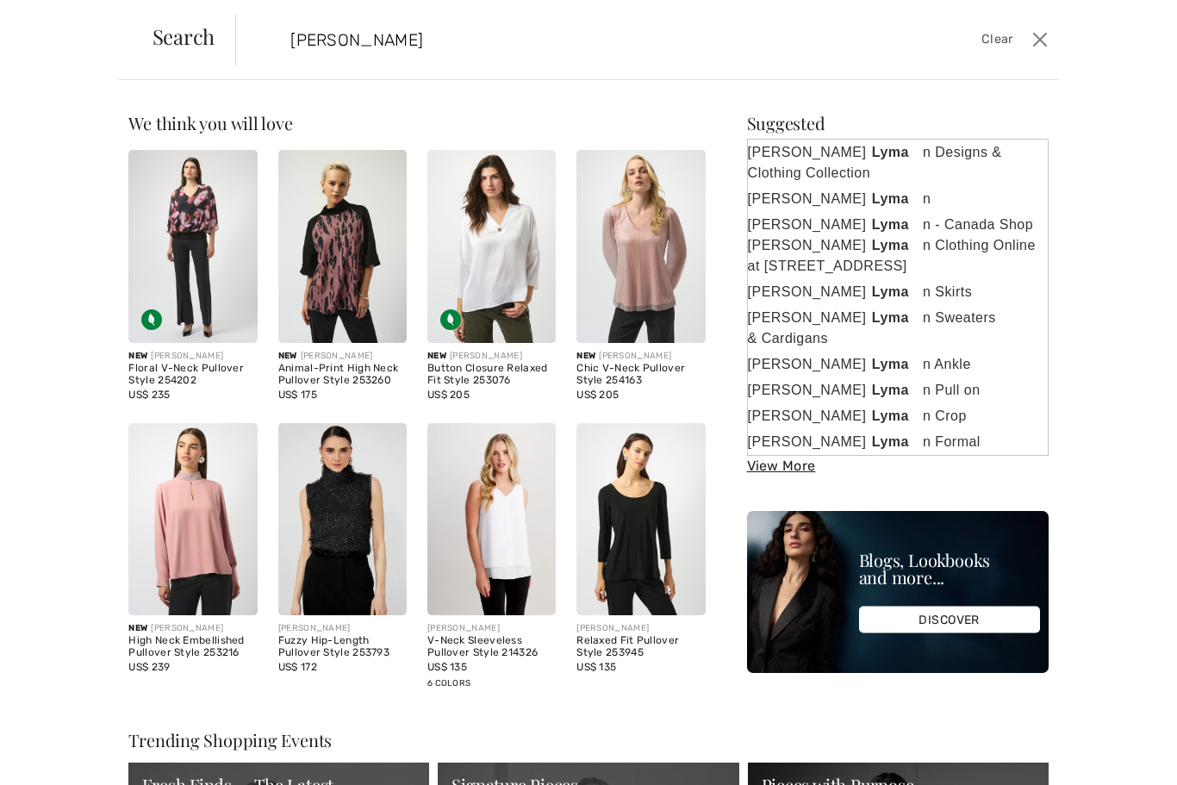
type input "Lyman"
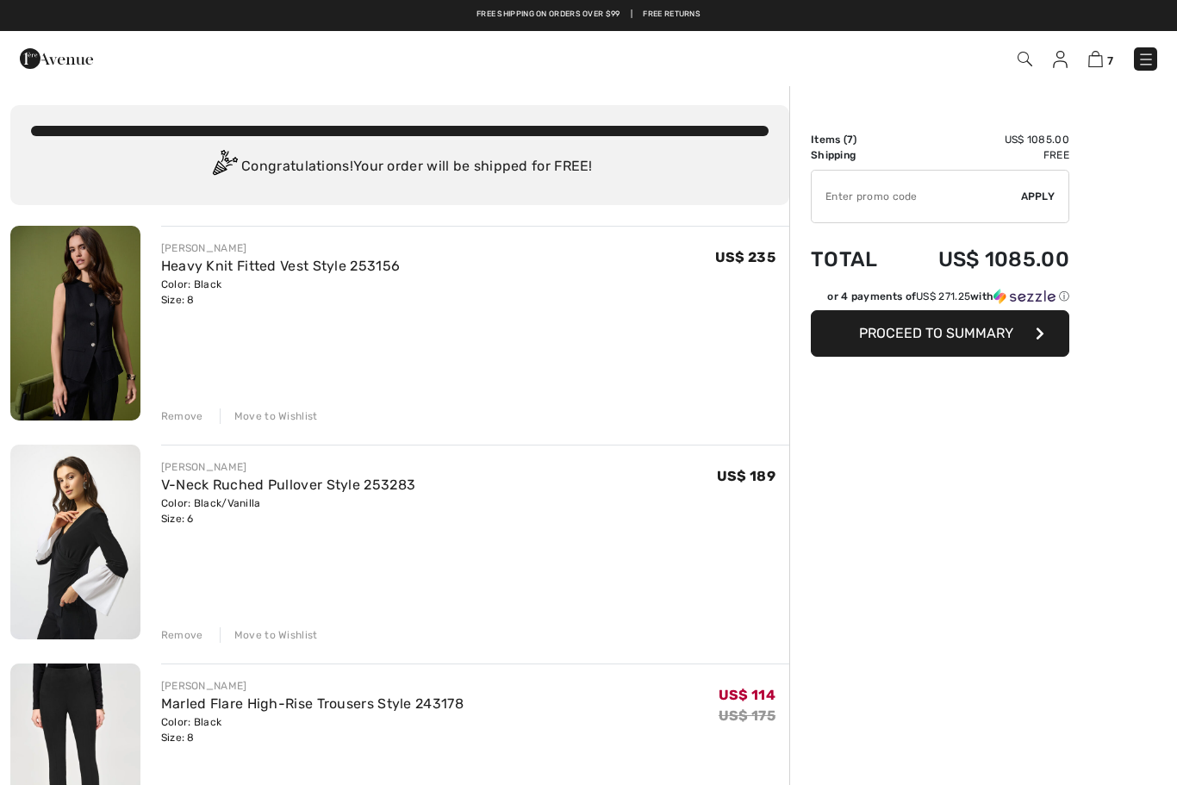
click at [302, 418] on div "Move to Wishlist" at bounding box center [269, 416] width 98 height 16
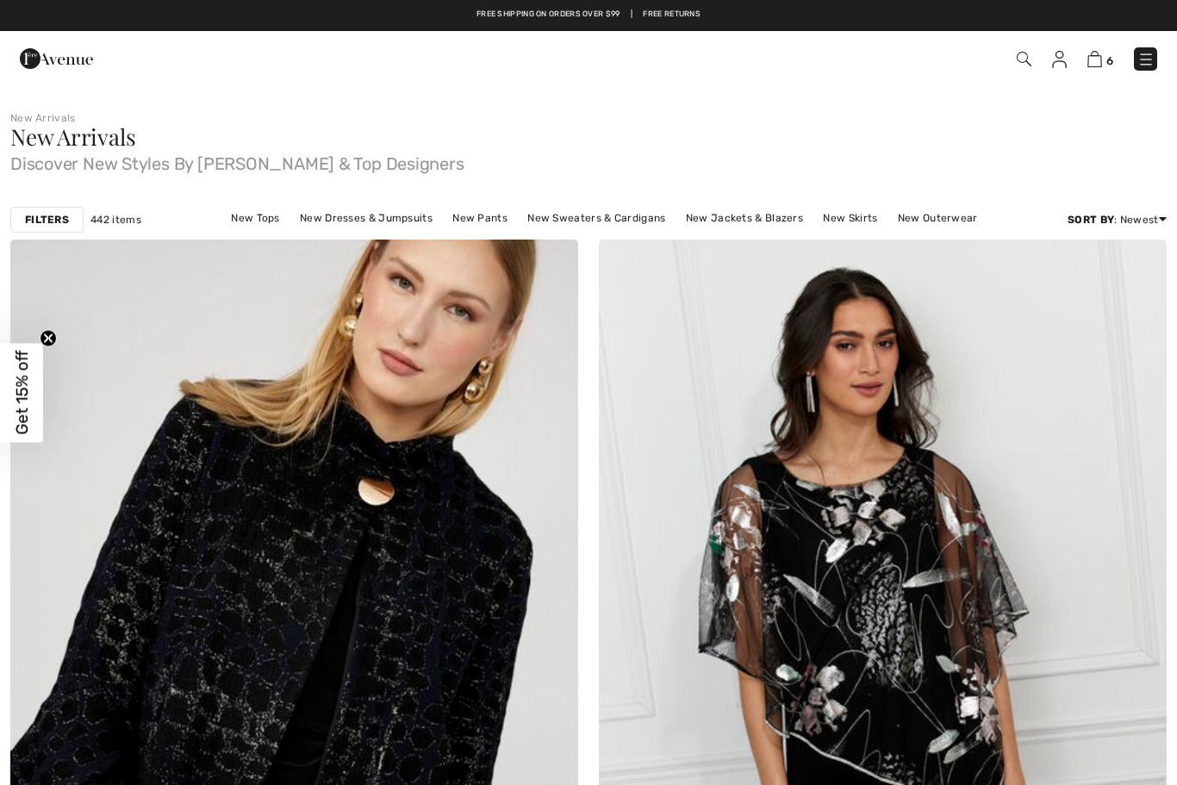
checkbox input "true"
click at [1026, 61] on img at bounding box center [1024, 59] width 15 height 15
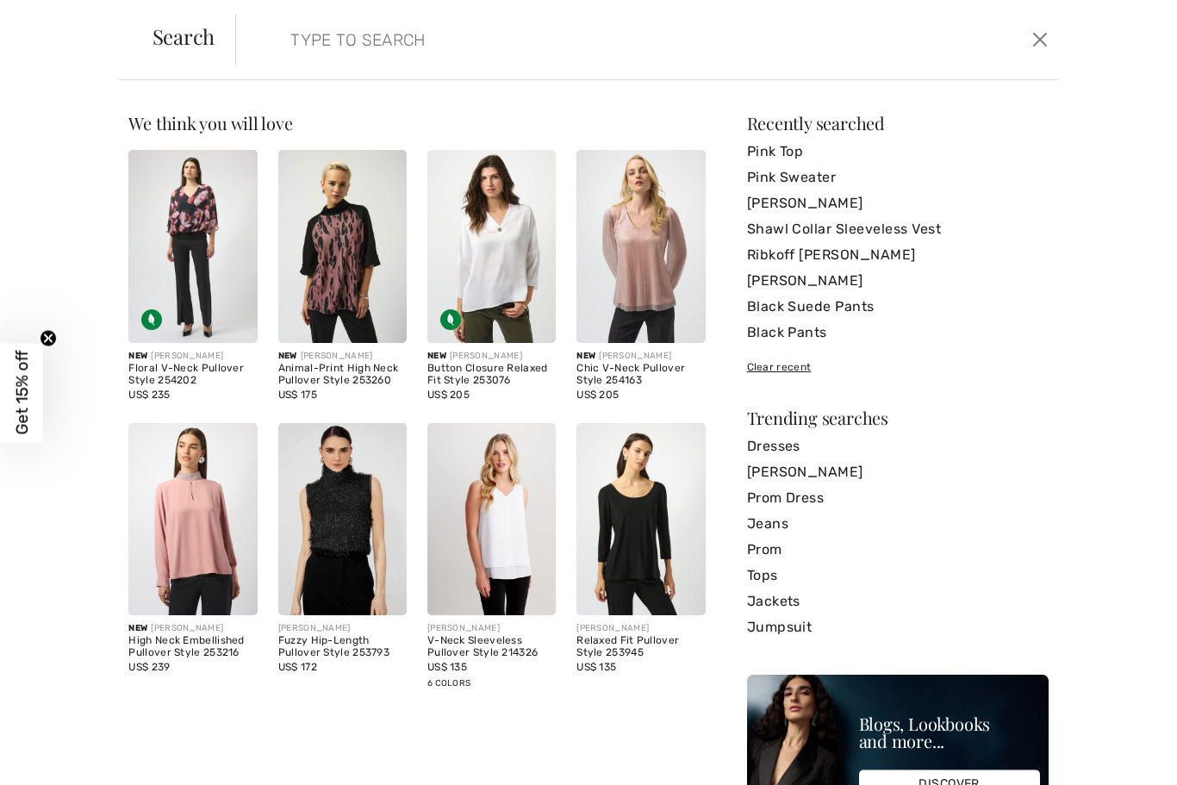
click at [390, 52] on input "search" at bounding box center [558, 40] width 562 height 52
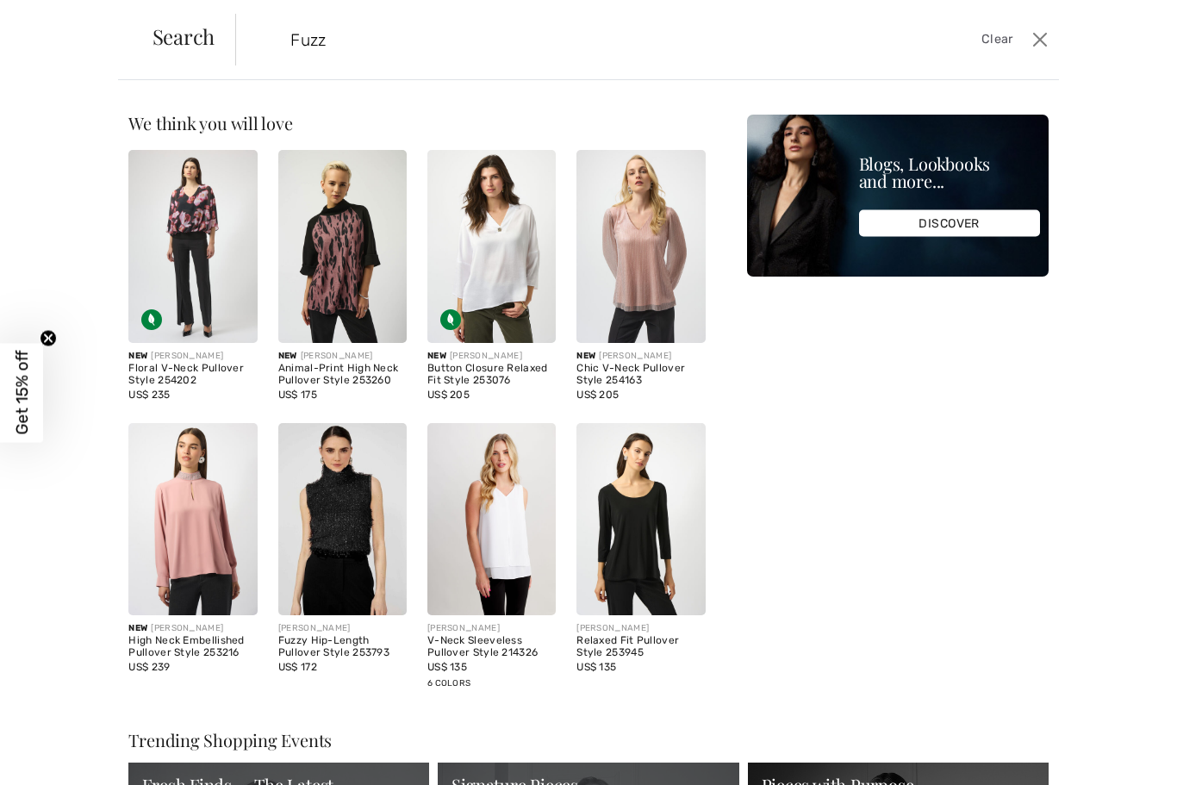
type input "Fuzz"
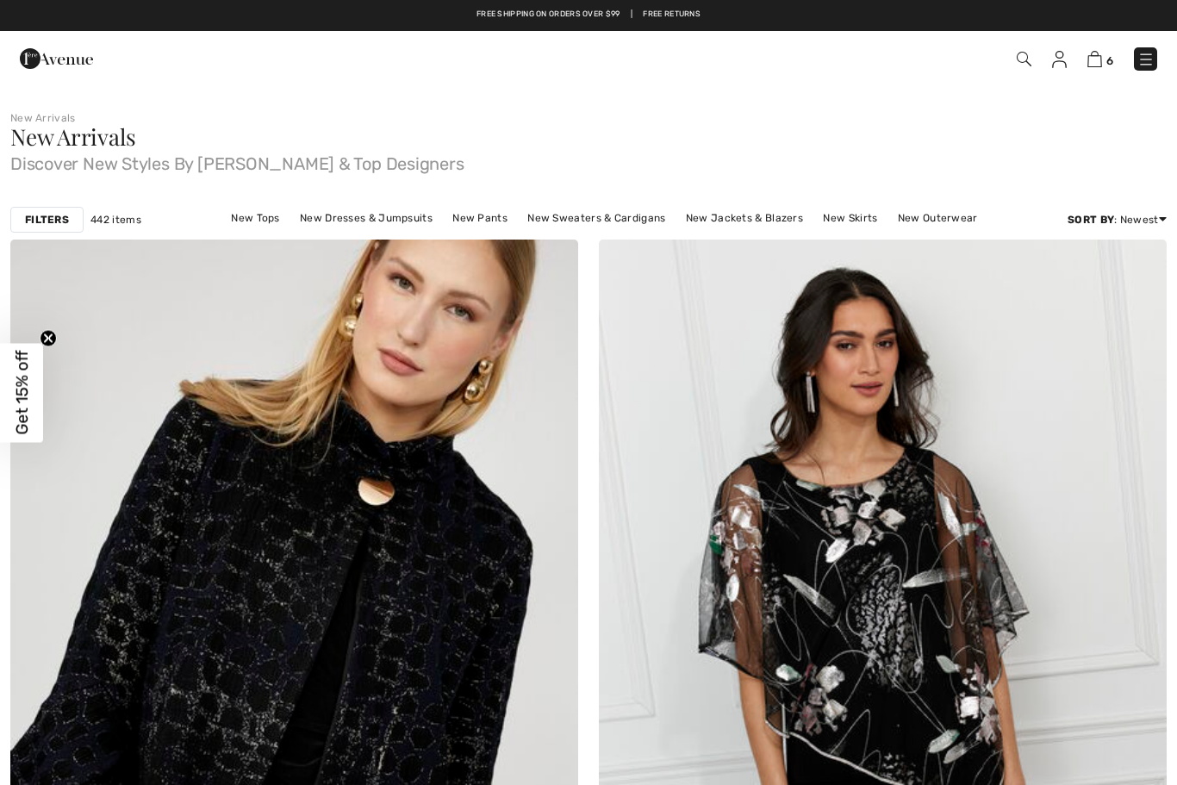
checkbox input "true"
click at [1111, 55] on span "6" at bounding box center [1109, 60] width 7 height 13
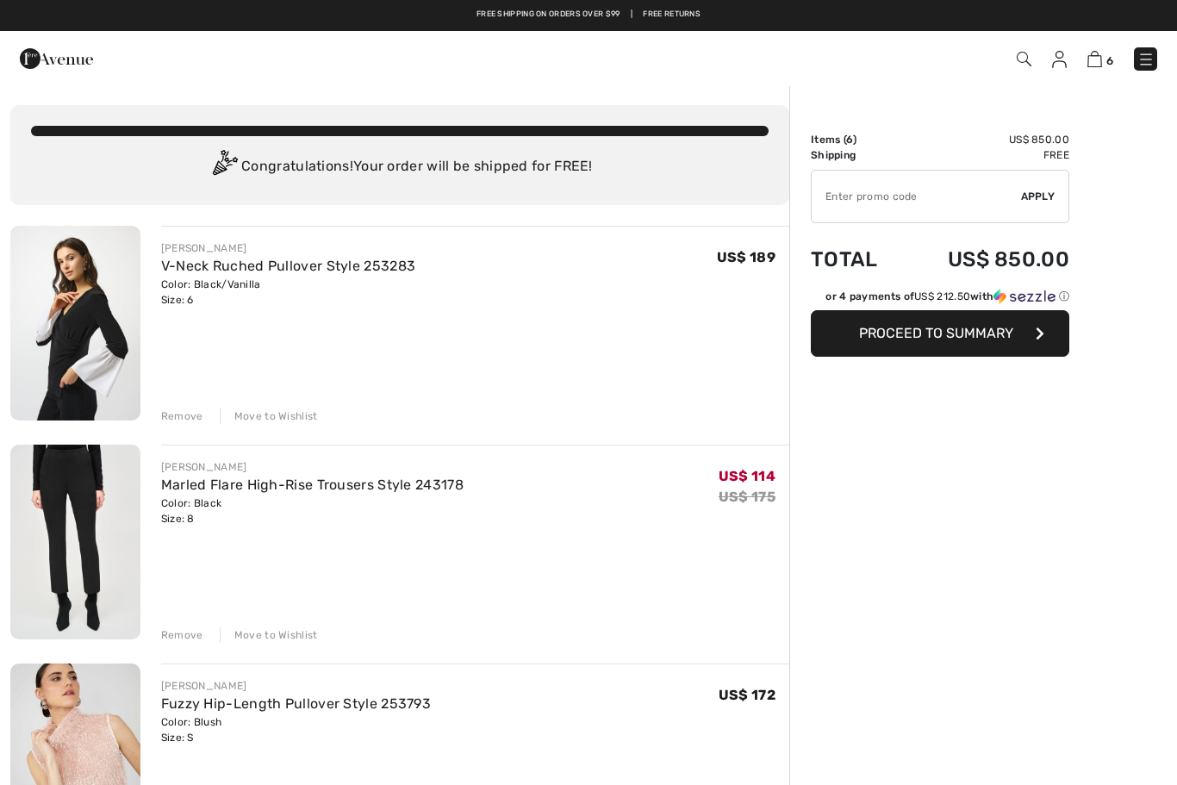
click at [1029, 59] on img at bounding box center [1024, 59] width 15 height 15
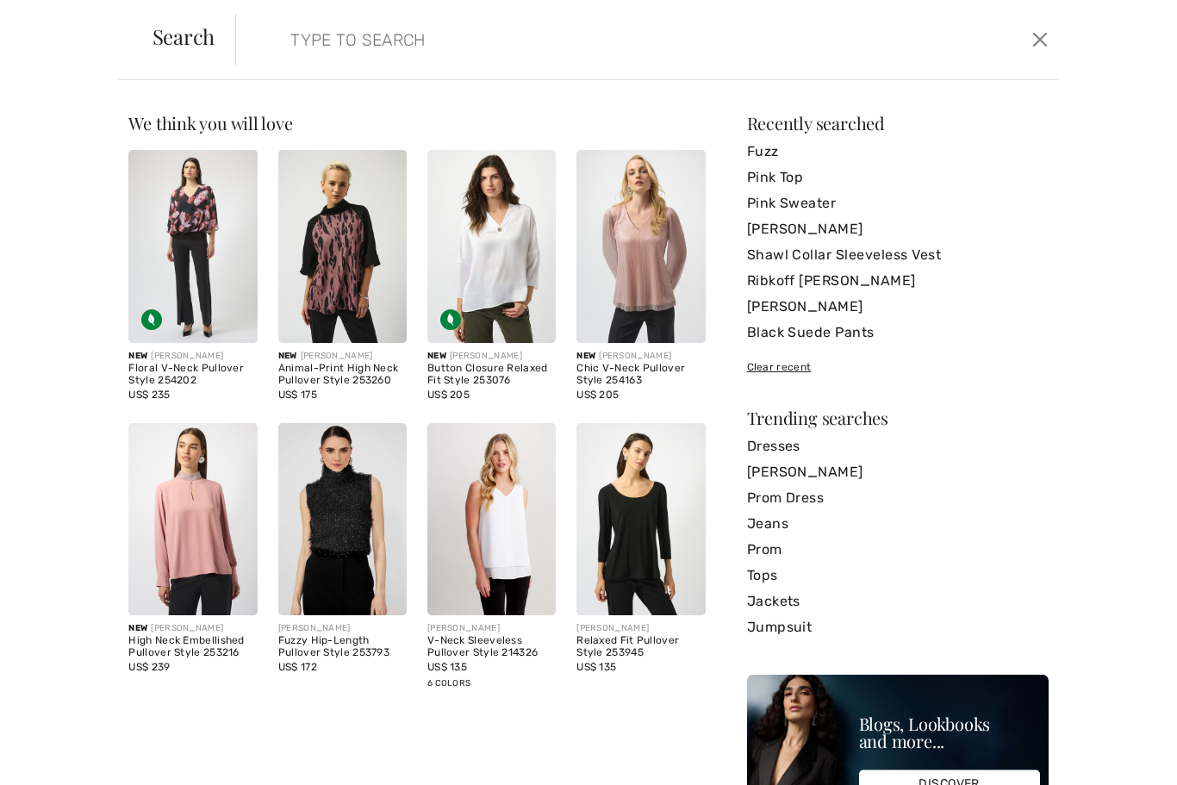
click at [358, 63] on input "search" at bounding box center [558, 40] width 562 height 52
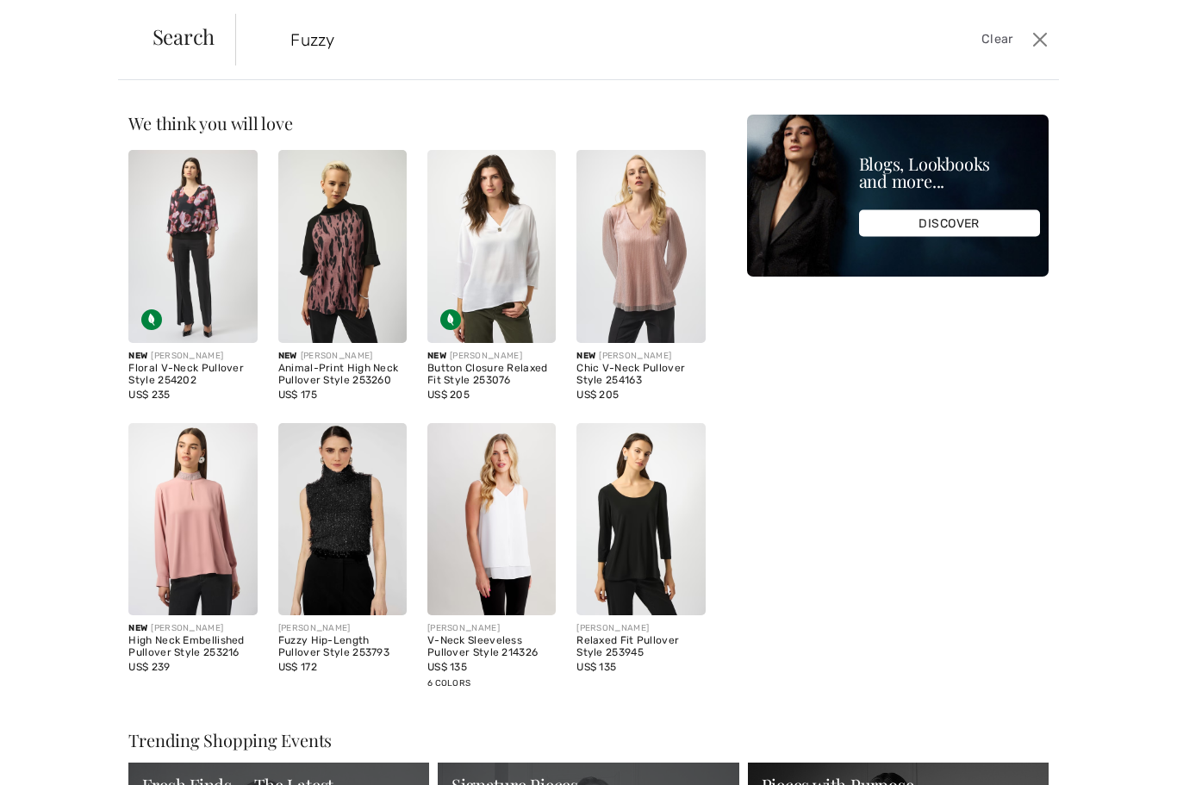
type input "Fuzzy"
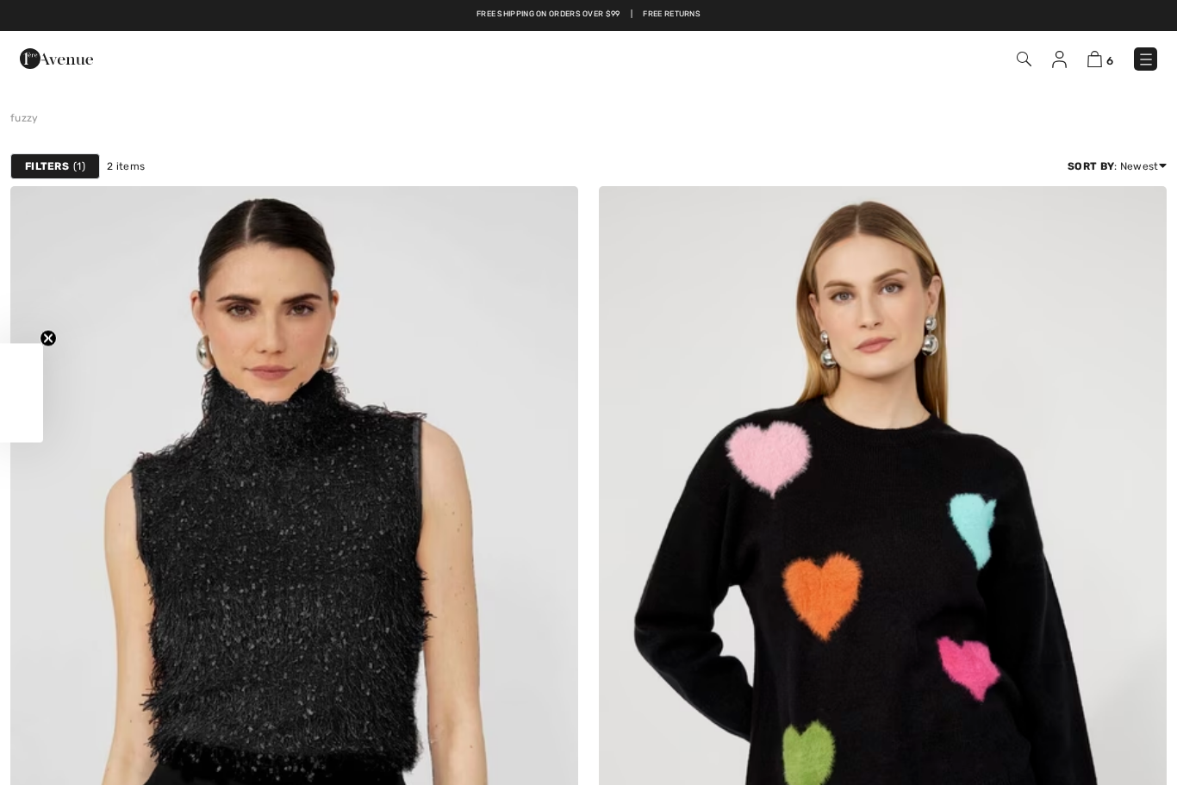
checkbox input "true"
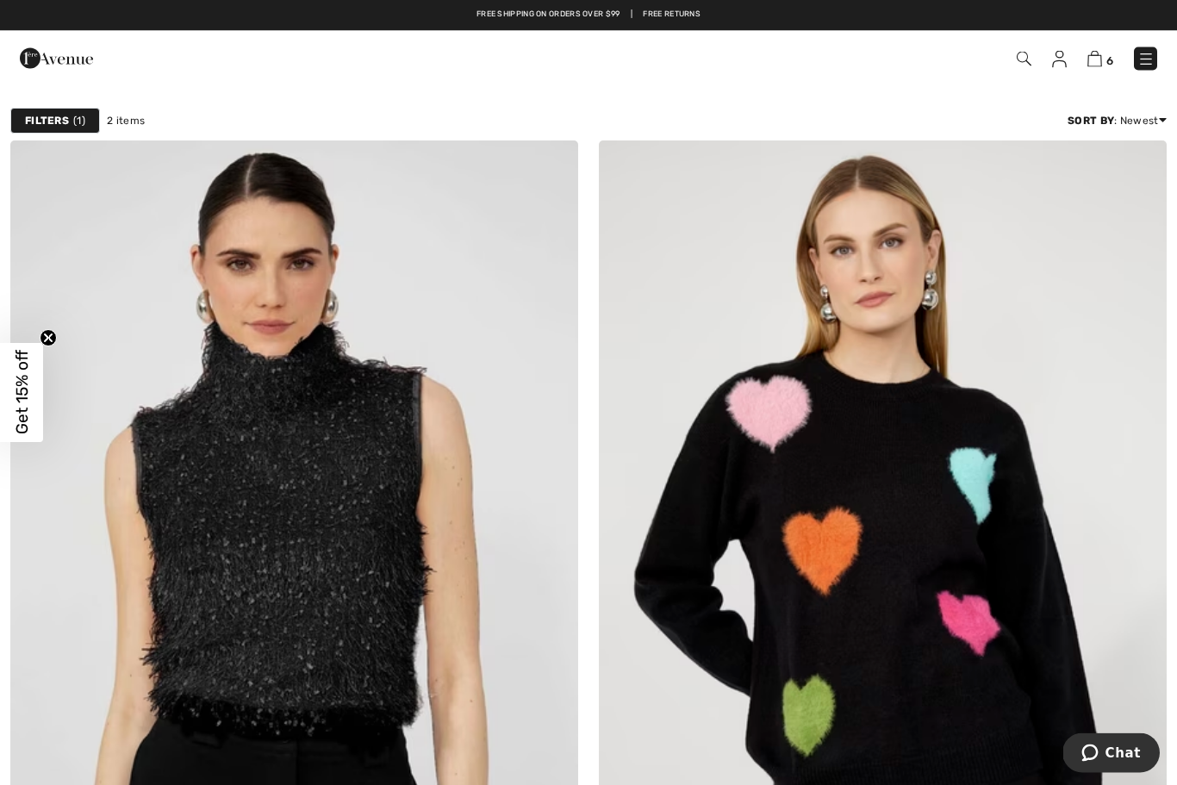
scroll to position [31, 0]
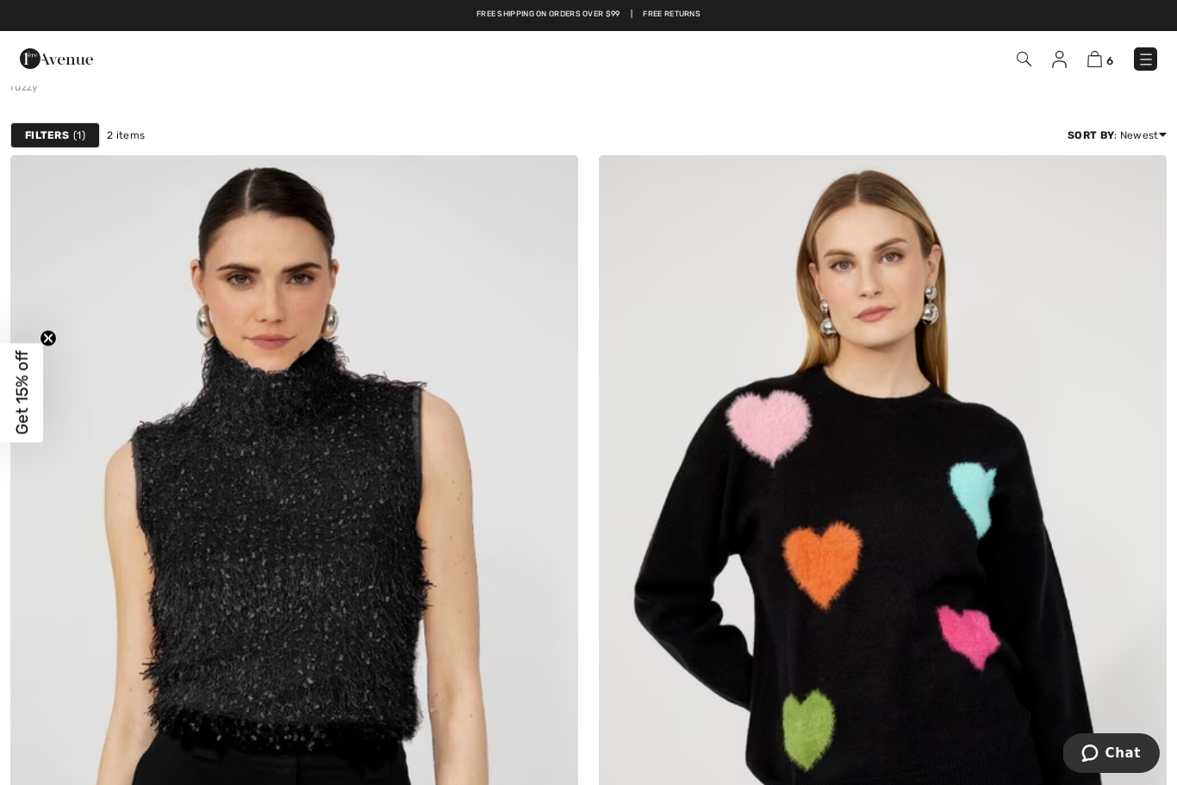
click at [463, 682] on img at bounding box center [294, 581] width 568 height 852
click at [464, 530] on img at bounding box center [294, 581] width 568 height 852
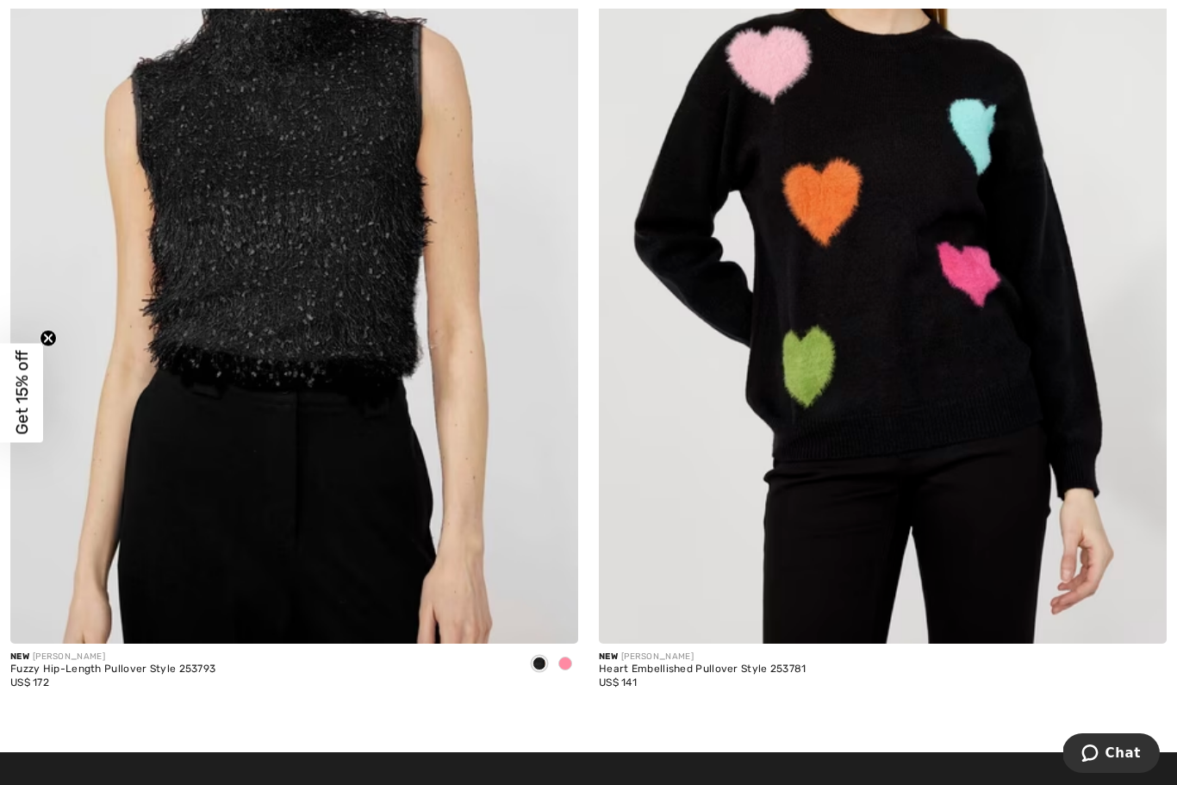
click at [574, 651] on div at bounding box center [565, 665] width 26 height 28
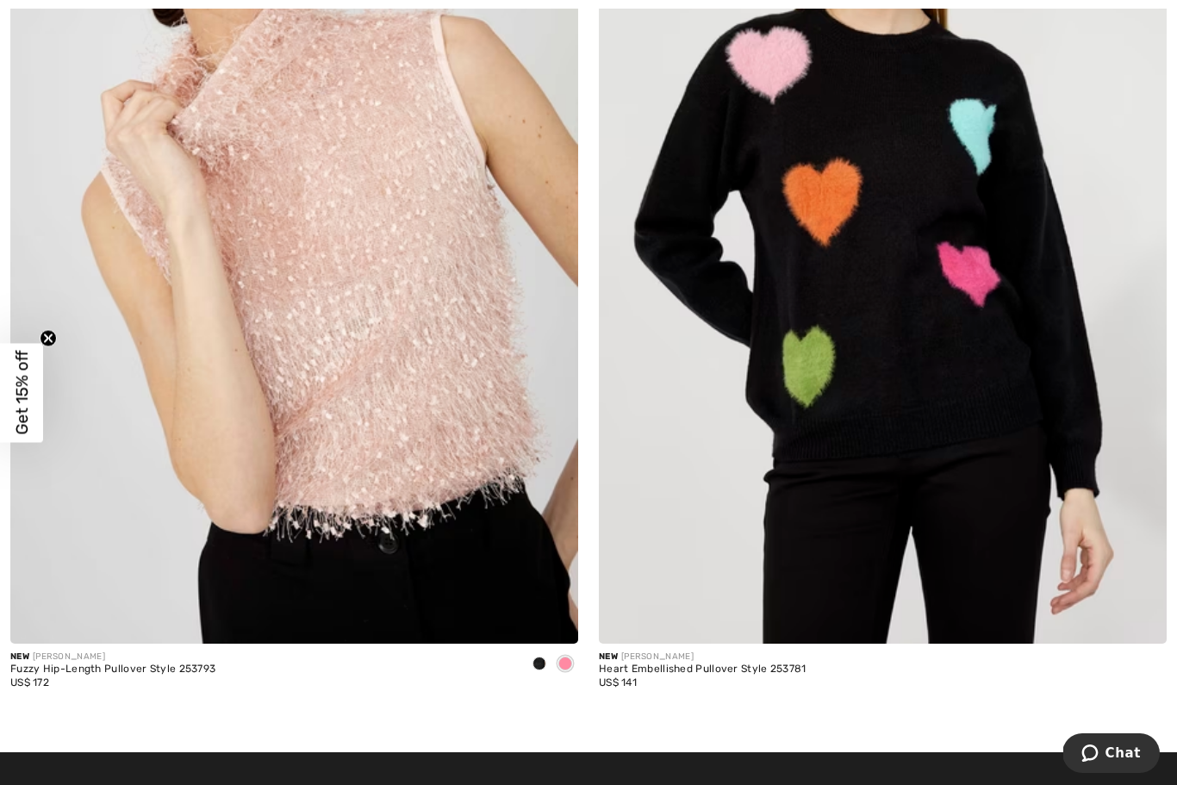
click at [571, 657] on span at bounding box center [565, 664] width 14 height 14
click at [569, 657] on span at bounding box center [565, 664] width 14 height 14
click at [468, 452] on img at bounding box center [294, 217] width 568 height 852
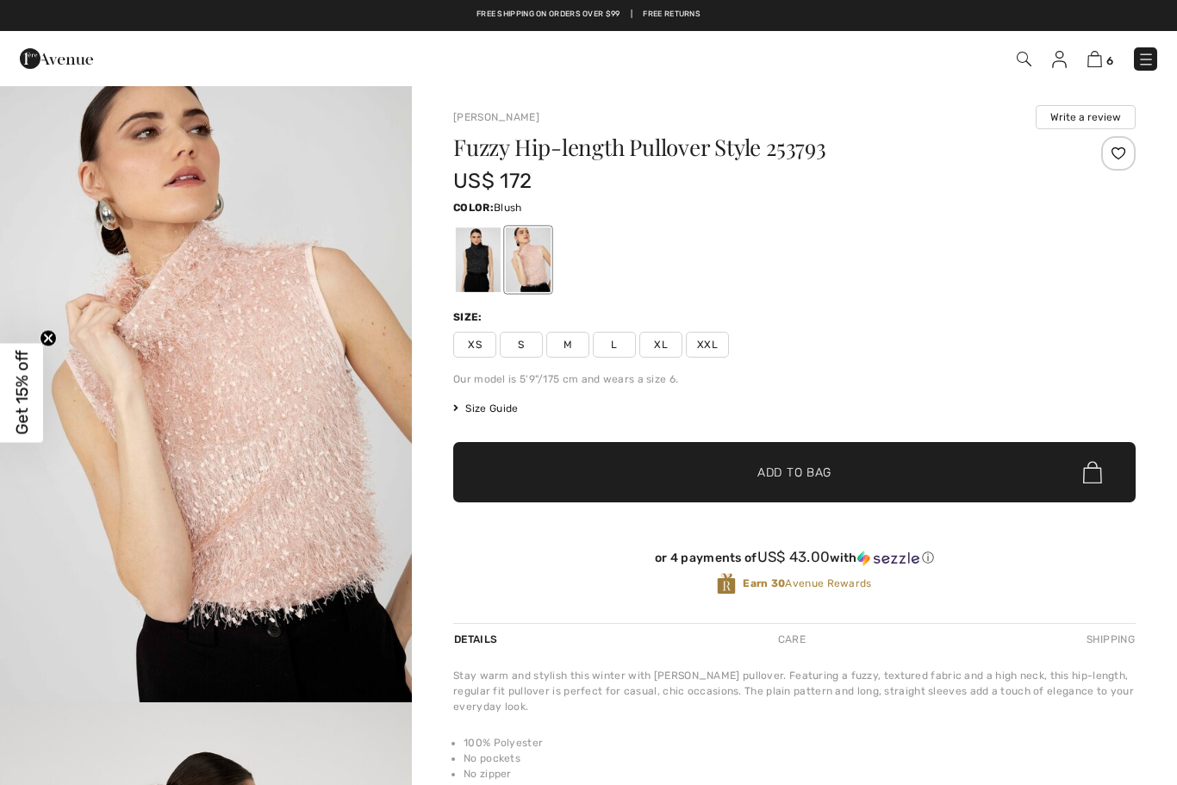
checkbox input "true"
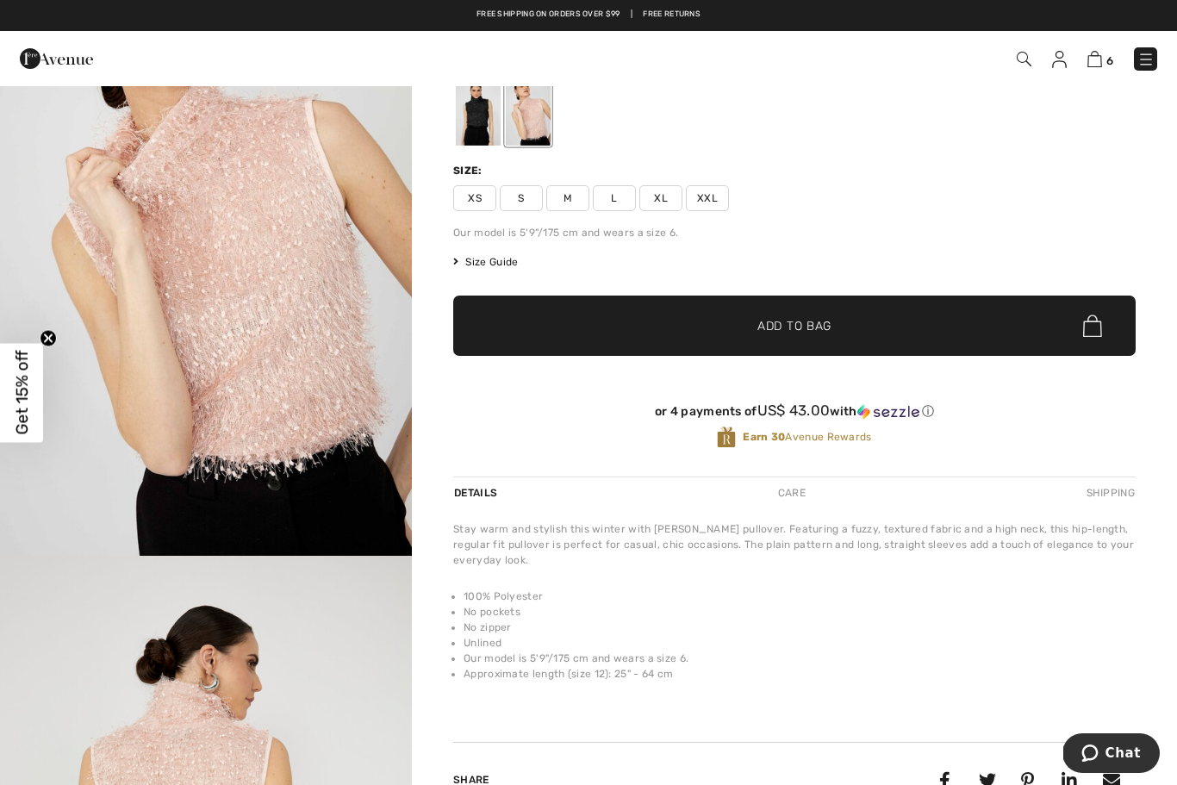
click at [473, 116] on div at bounding box center [478, 113] width 45 height 65
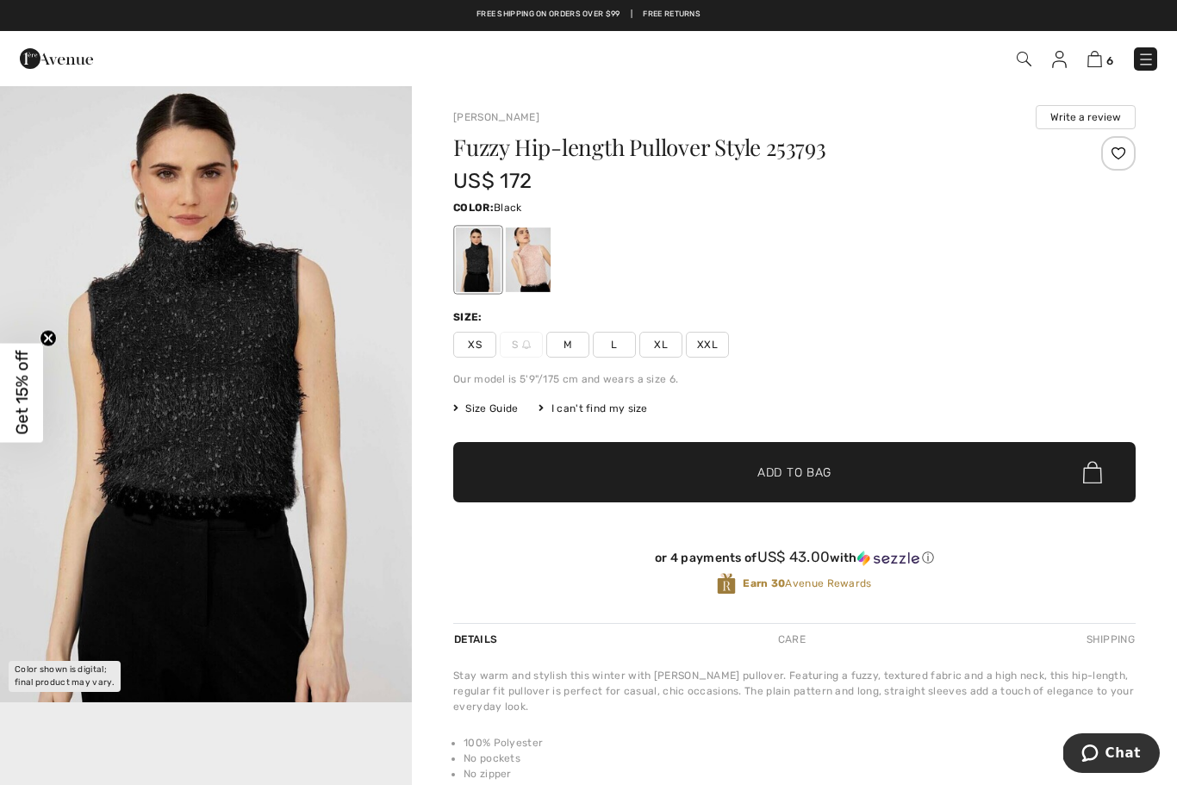
click at [1100, 52] on img at bounding box center [1094, 59] width 15 height 16
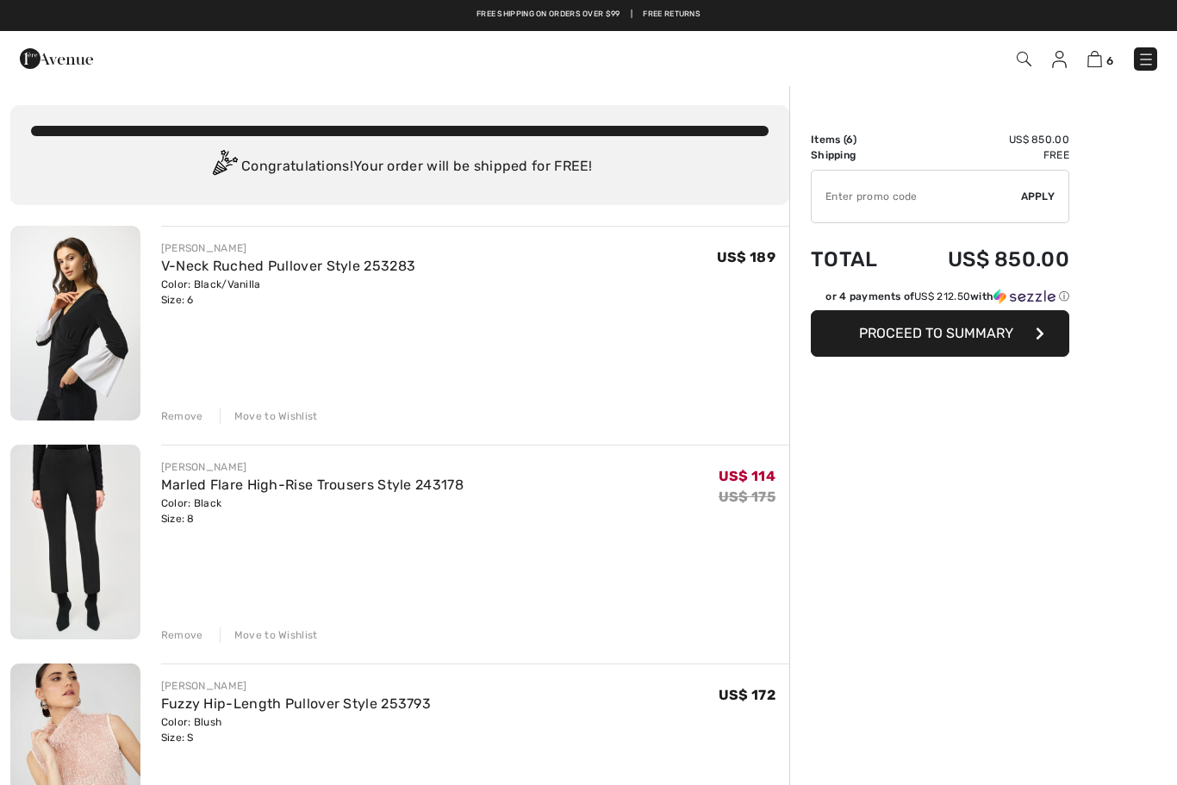
checkbox input "true"
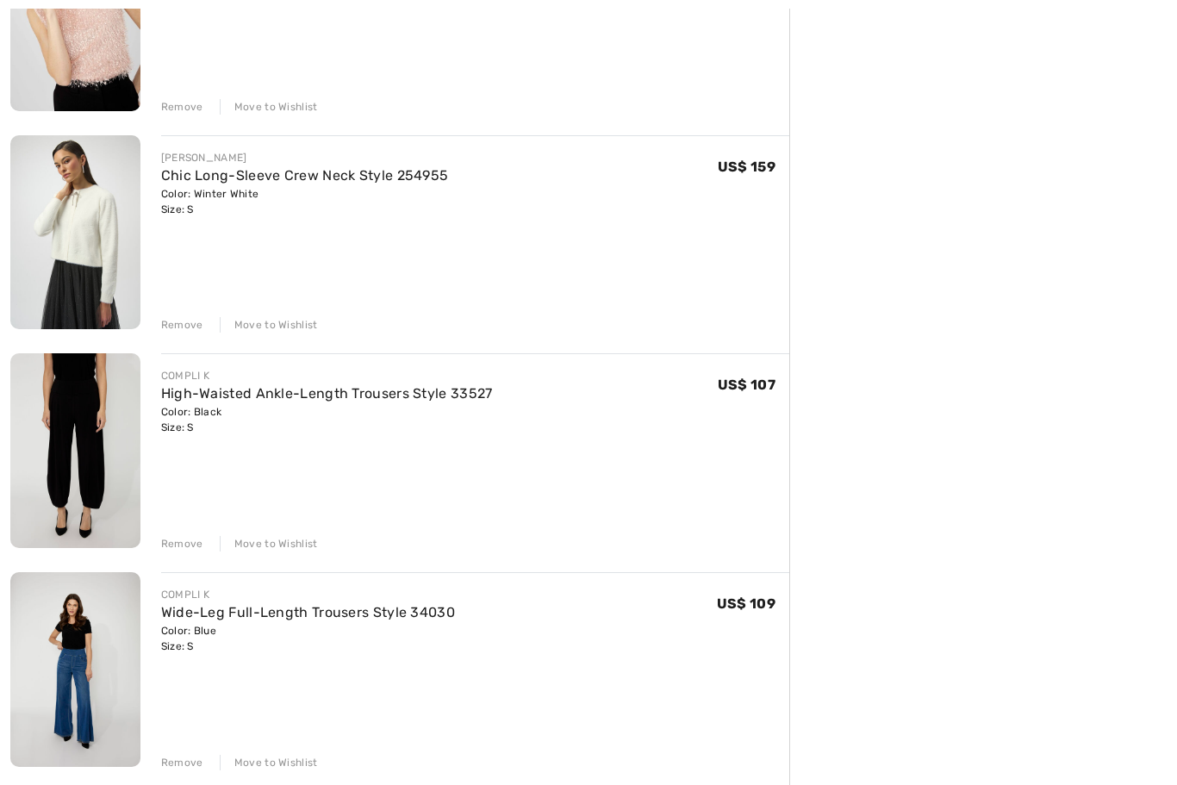
scroll to position [747, 0]
click at [271, 322] on div "Move to Wishlist" at bounding box center [269, 325] width 98 height 16
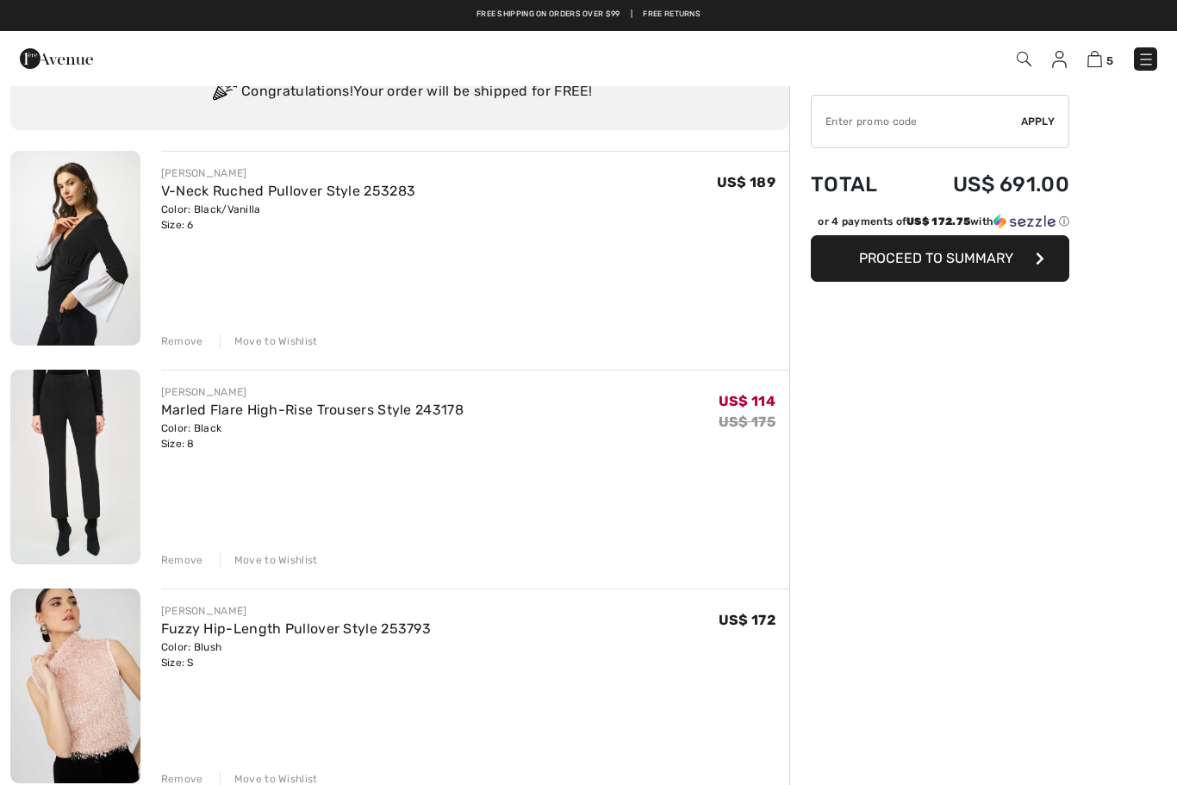
scroll to position [74, 0]
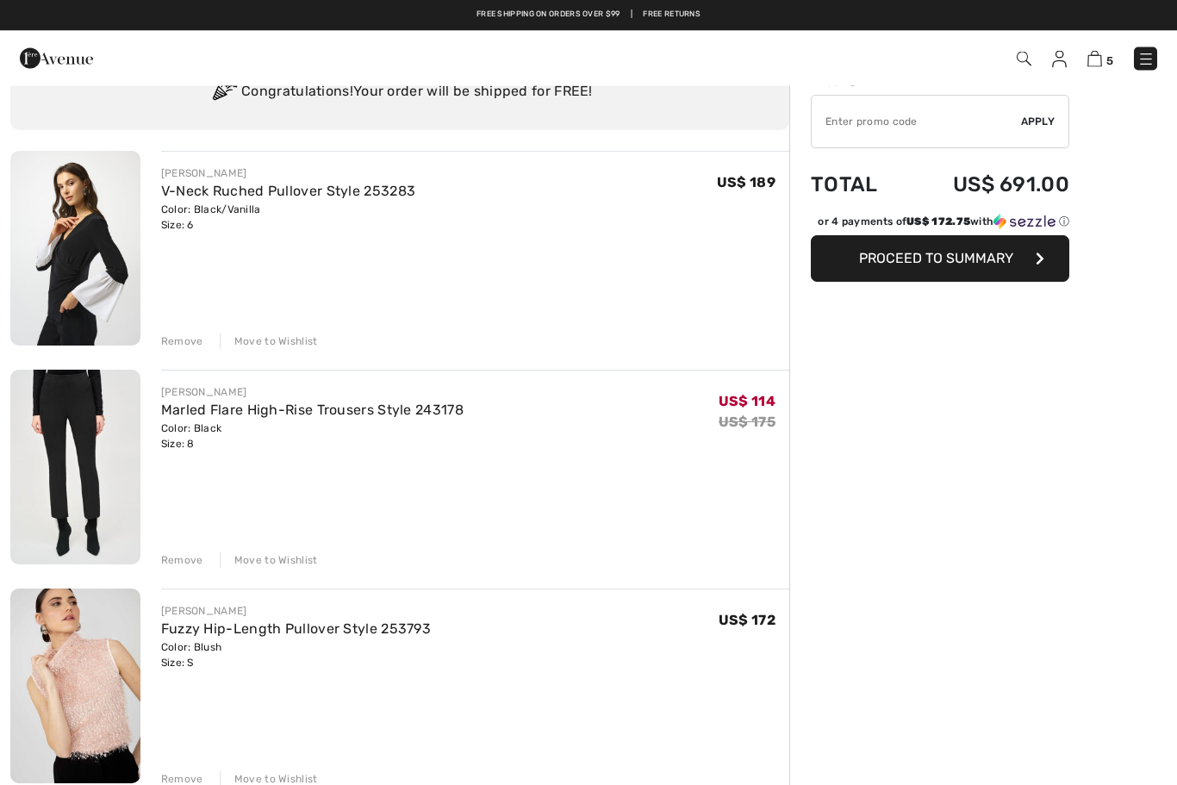
click at [297, 550] on div "Remove Move to Wishlist" at bounding box center [475, 559] width 628 height 19
click at [295, 546] on div "JOSEPH RIBKOFF Marled Flare High-Rise Trousers Style 243178 Color: Black Size: …" at bounding box center [475, 470] width 628 height 198
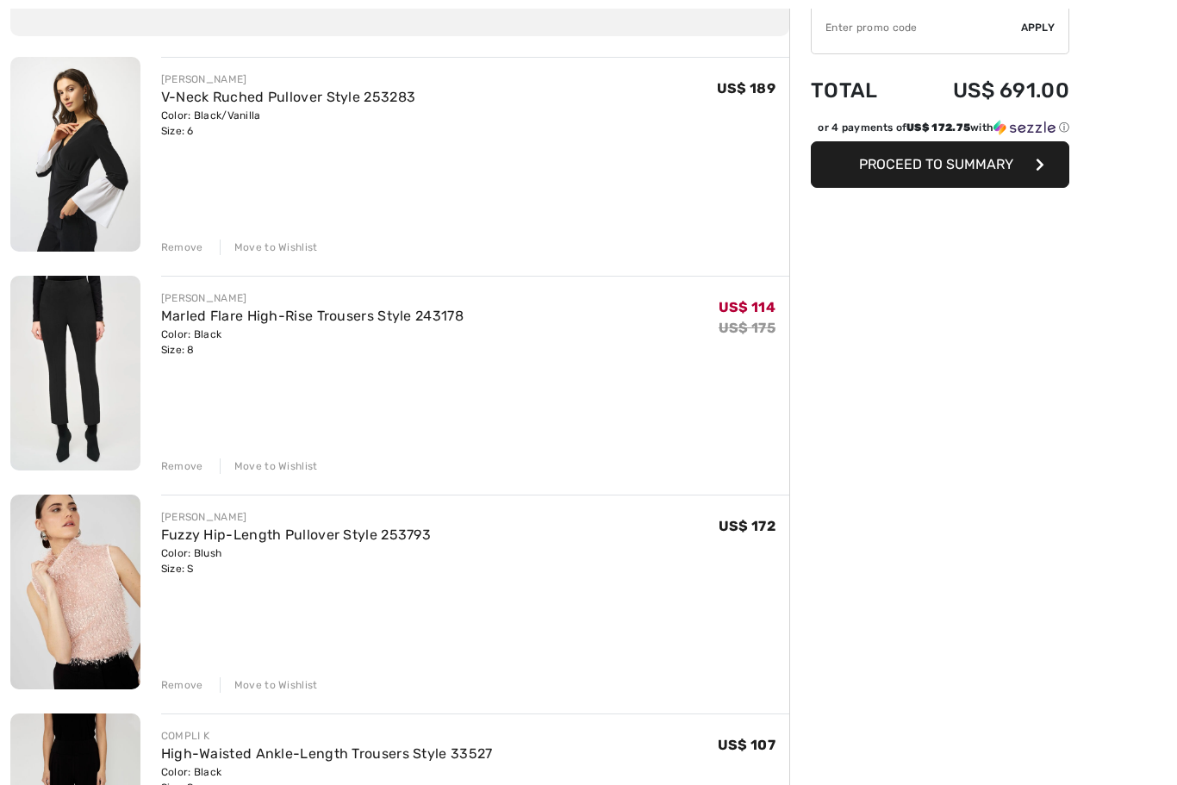
scroll to position [330, 0]
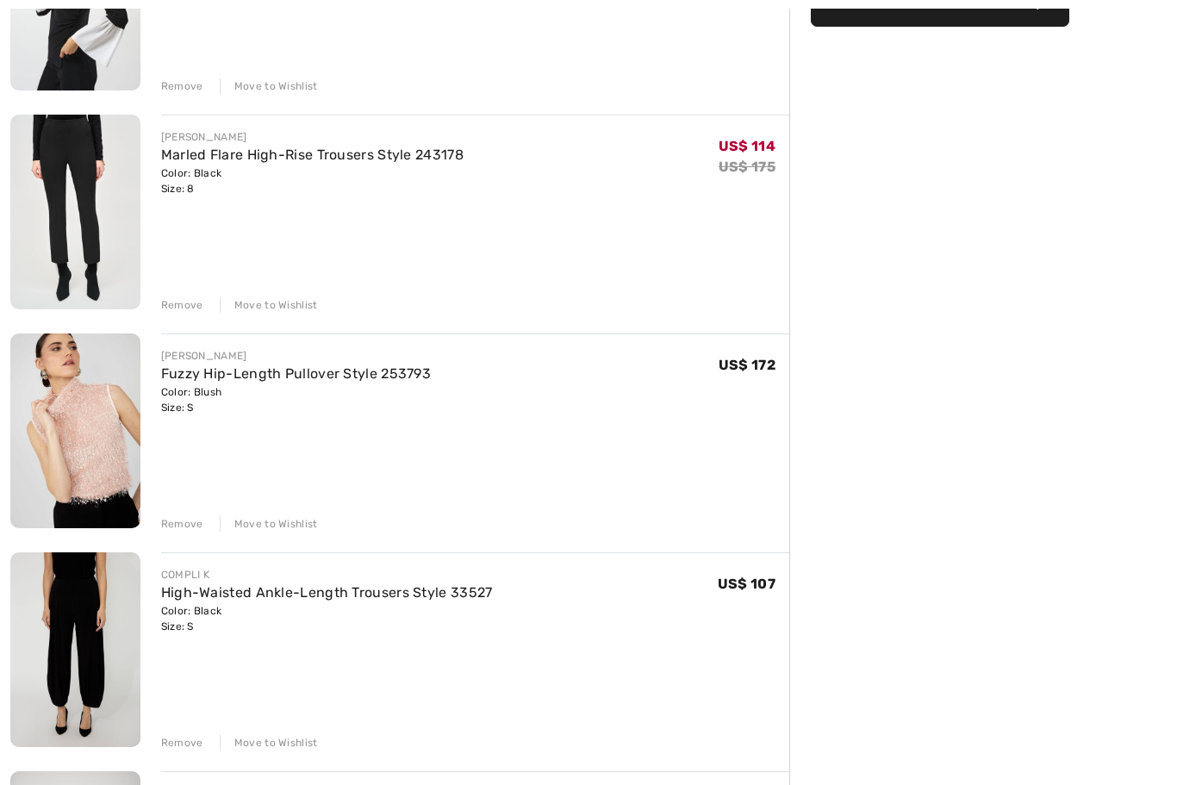
click at [371, 162] on link "Marled Flare High-Rise Trousers Style 243178" at bounding box center [312, 154] width 302 height 16
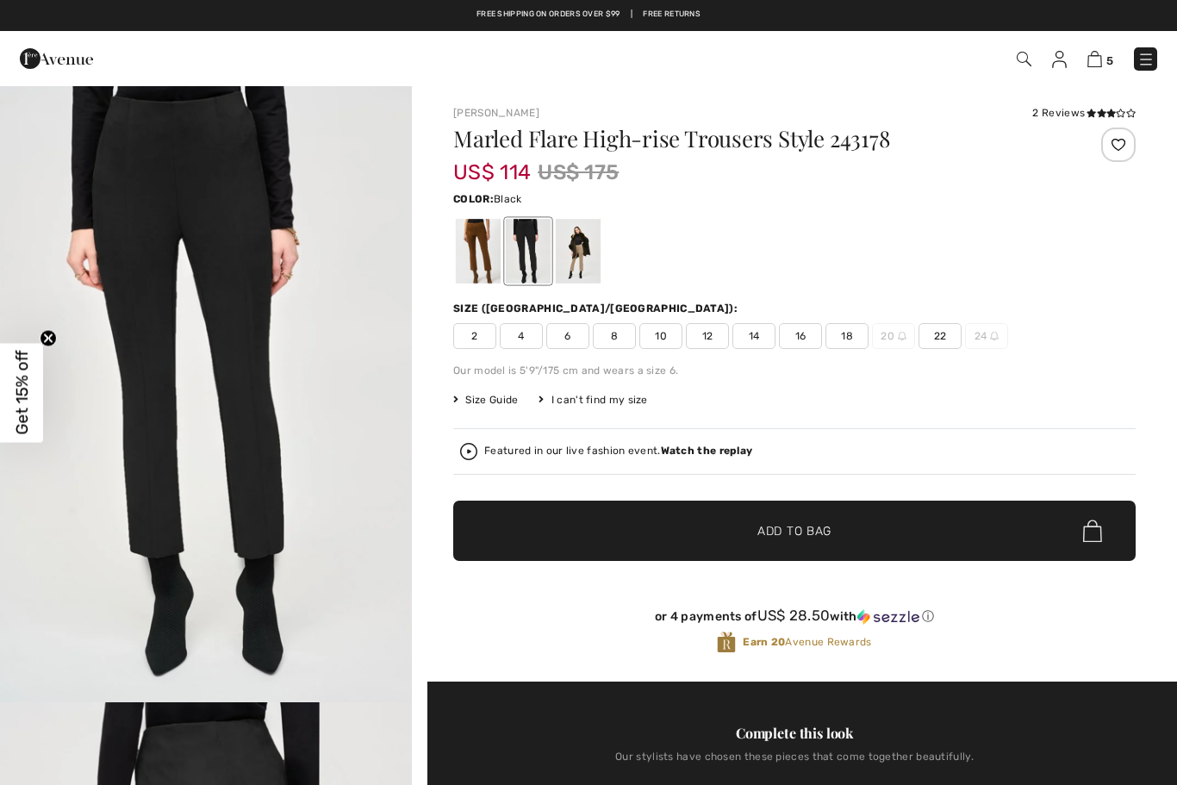
checkbox input "true"
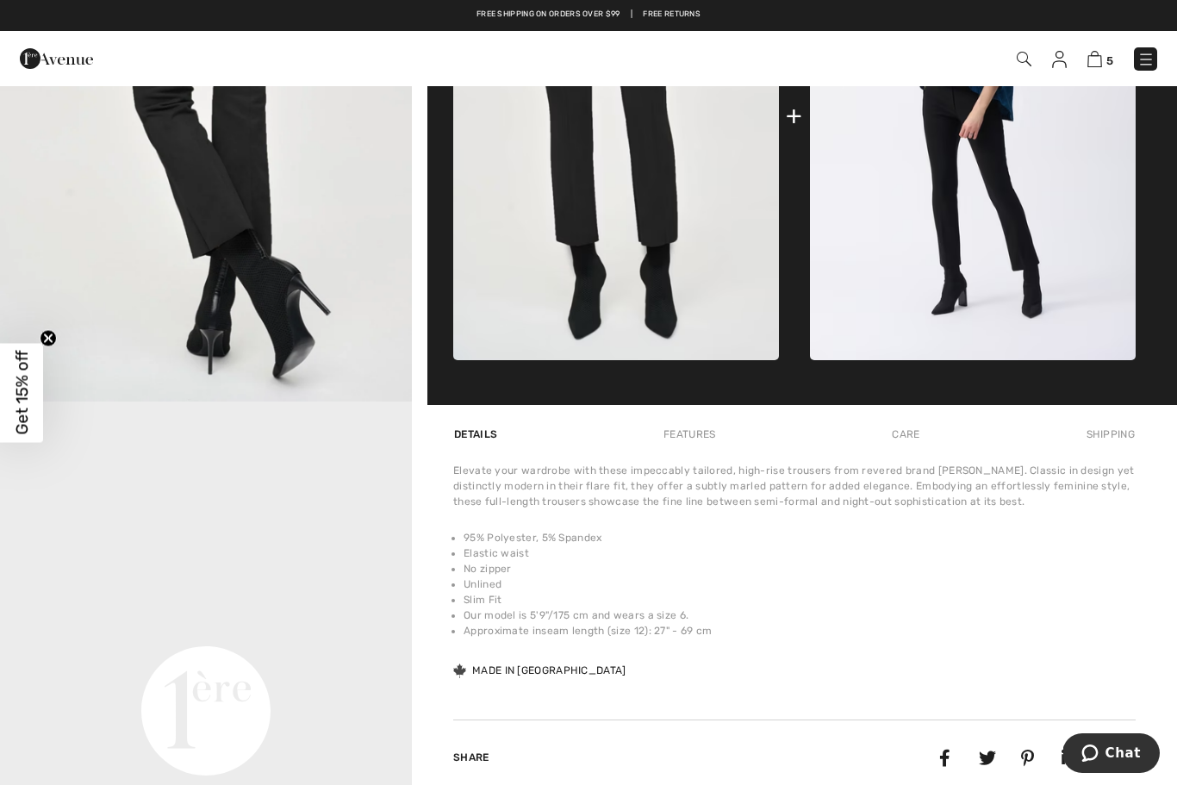
scroll to position [976, 0]
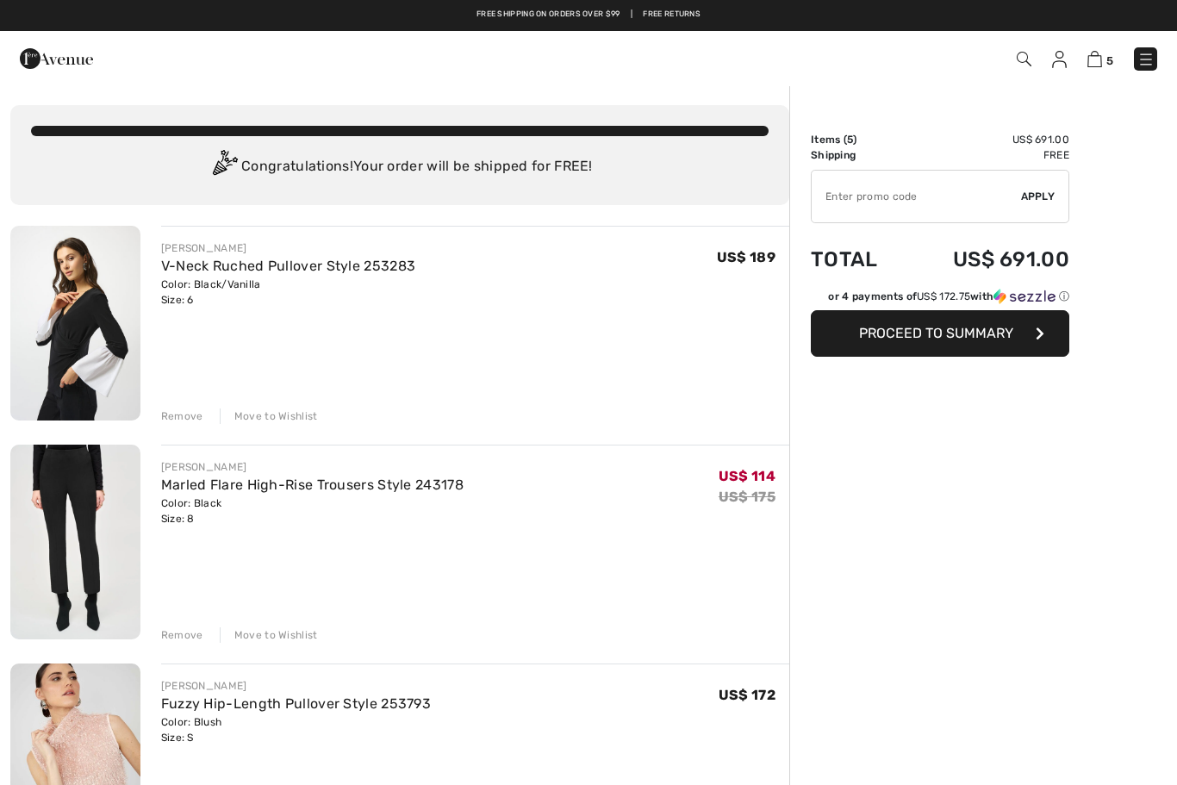
click at [212, 266] on link "V-Neck Ruched Pullover Style 253283" at bounding box center [288, 266] width 255 height 16
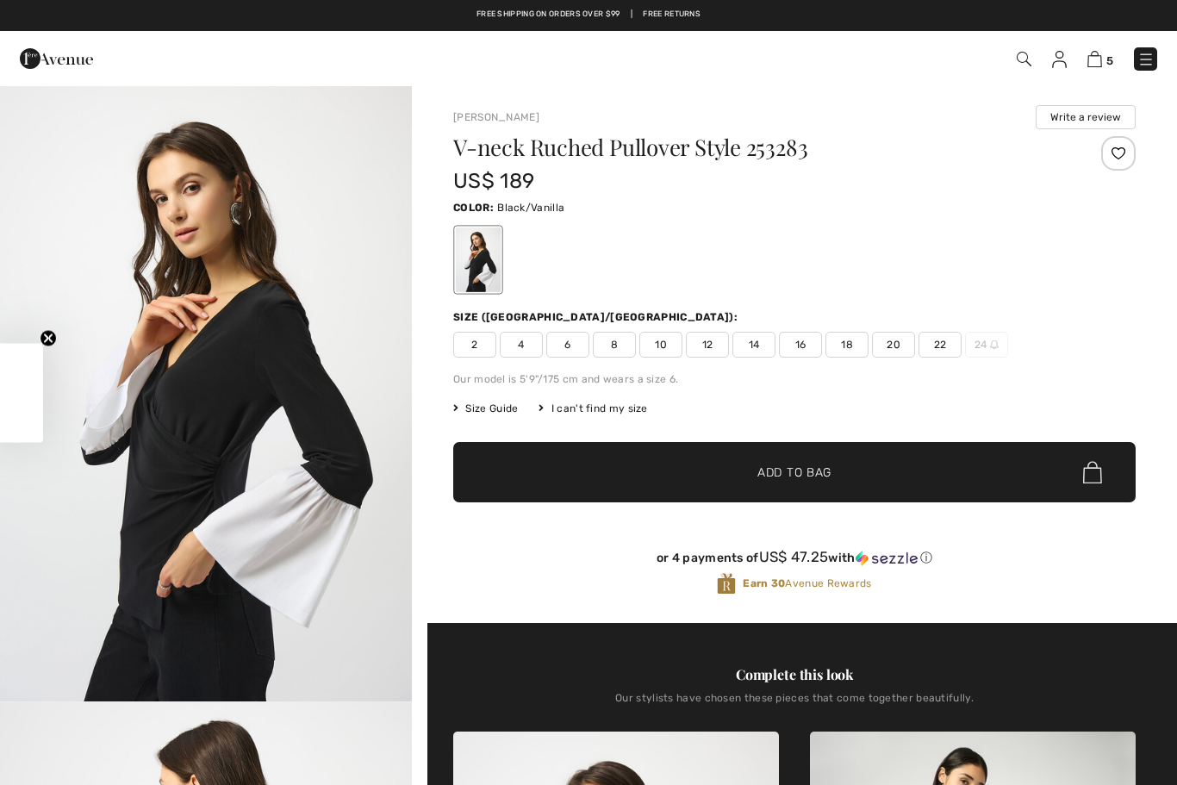
checkbox input "true"
